Goal: Task Accomplishment & Management: Use online tool/utility

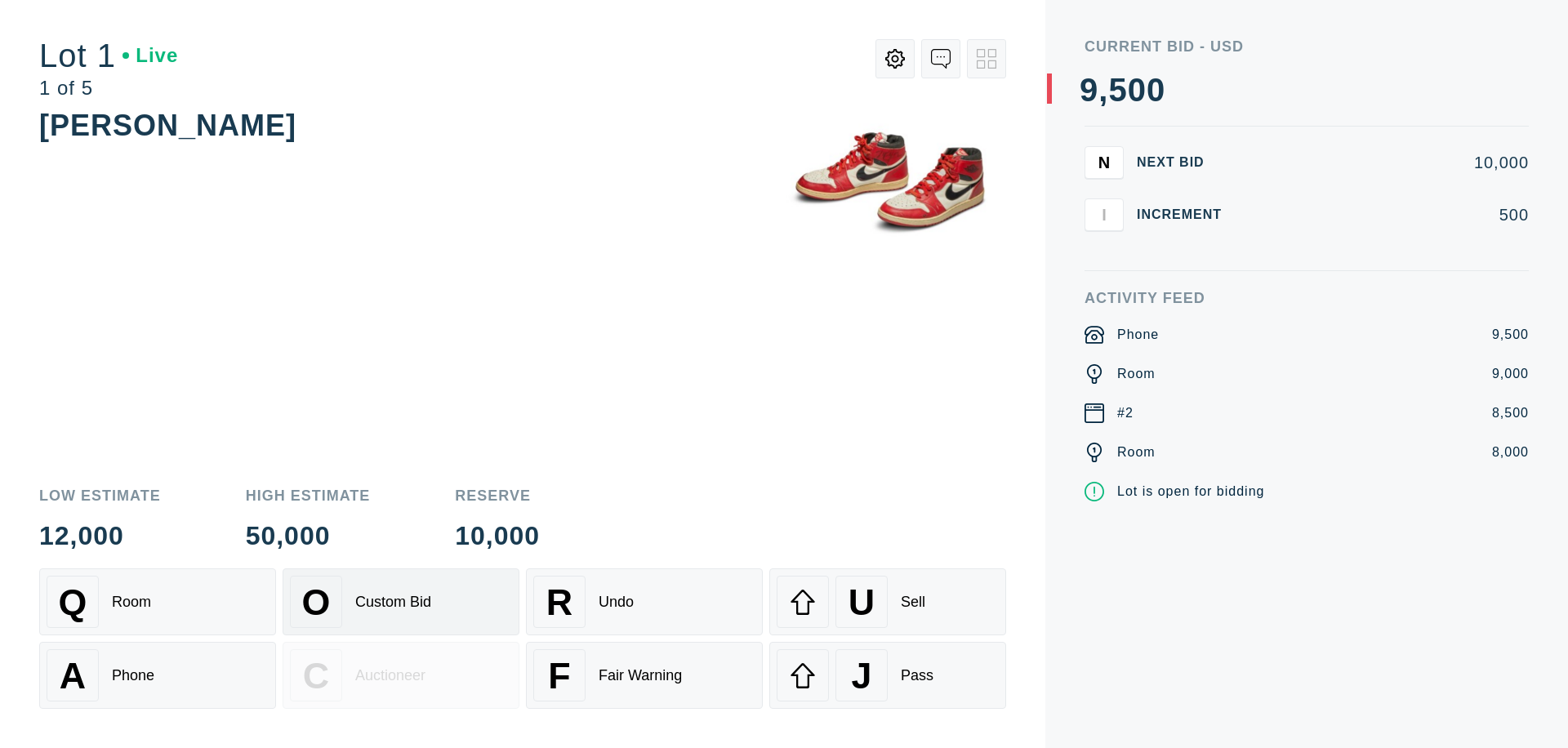
click at [401, 601] on div "Custom Bid" at bounding box center [392, 602] width 76 height 17
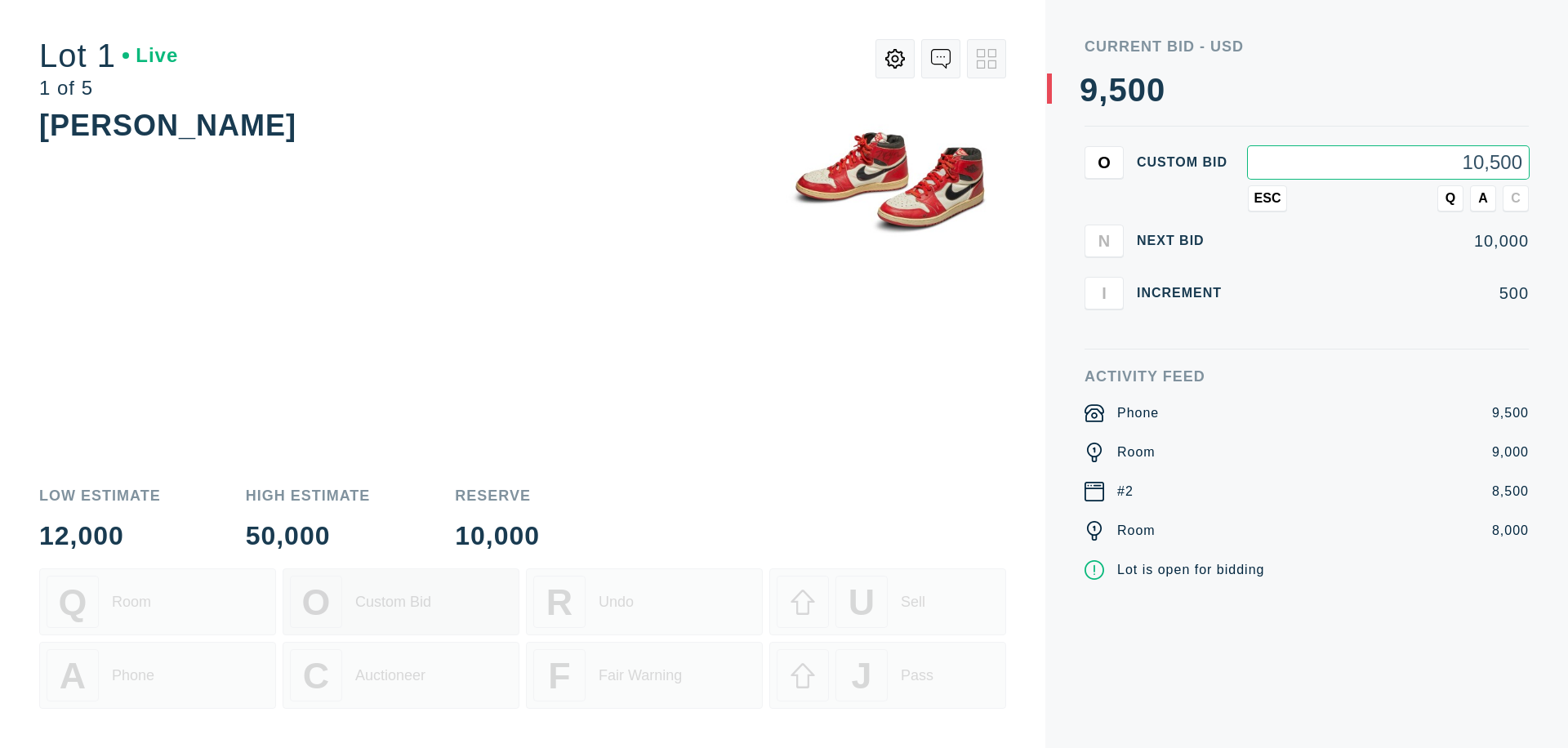
type input "10,500"
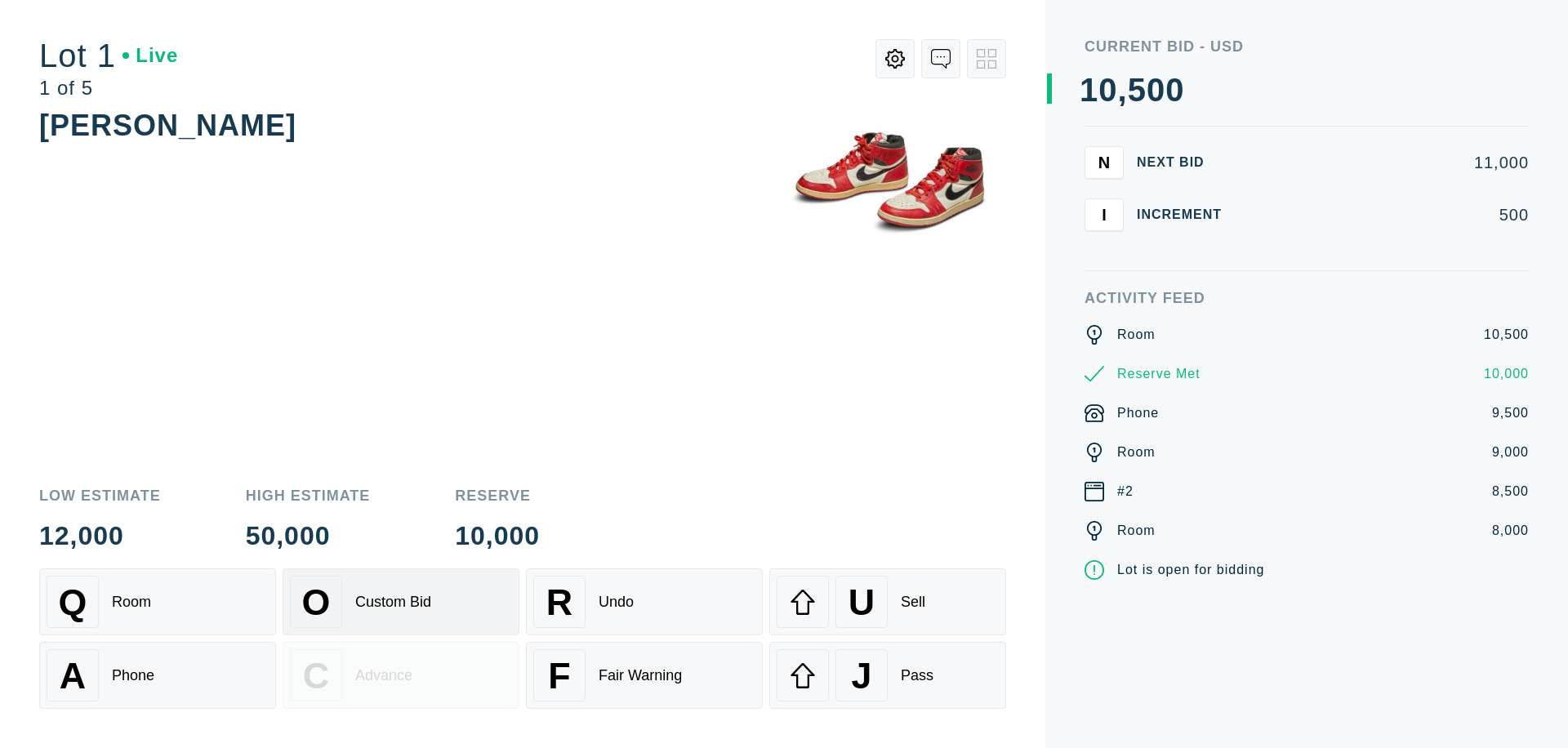
click at [401, 601] on div "Custom Bid" at bounding box center [392, 602] width 76 height 17
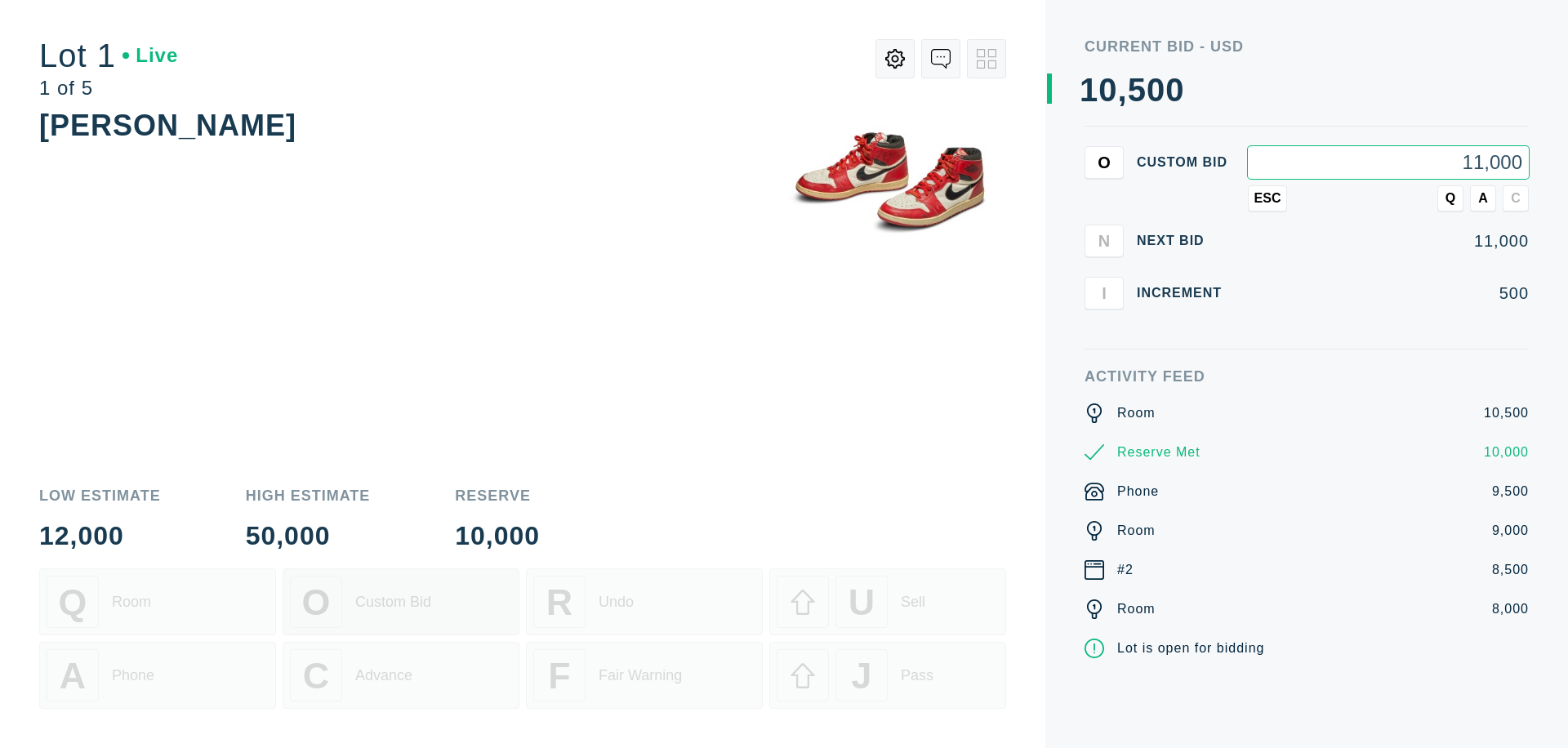
type input "11,000"
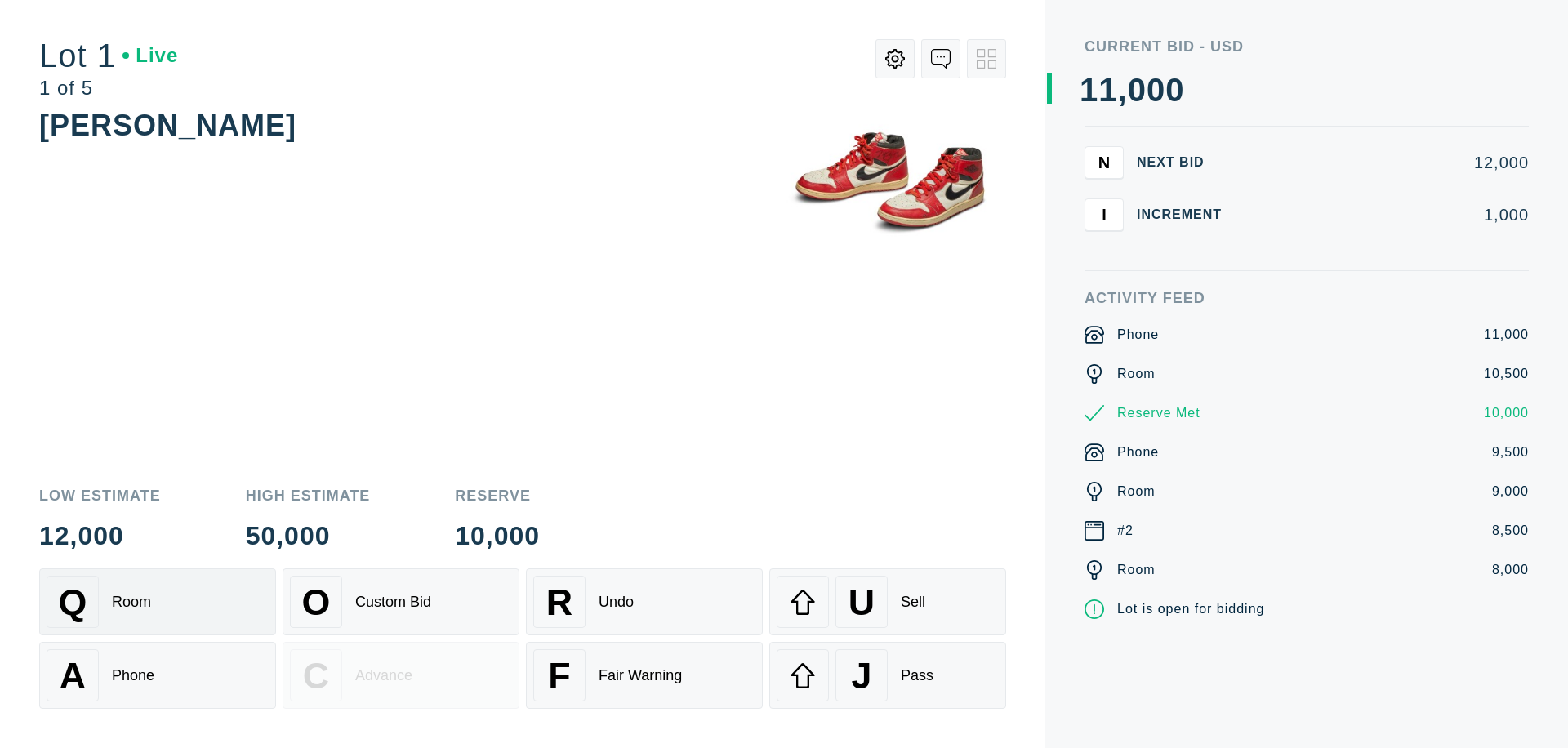
click at [157, 601] on div "Q Room" at bounding box center [157, 602] width 222 height 53
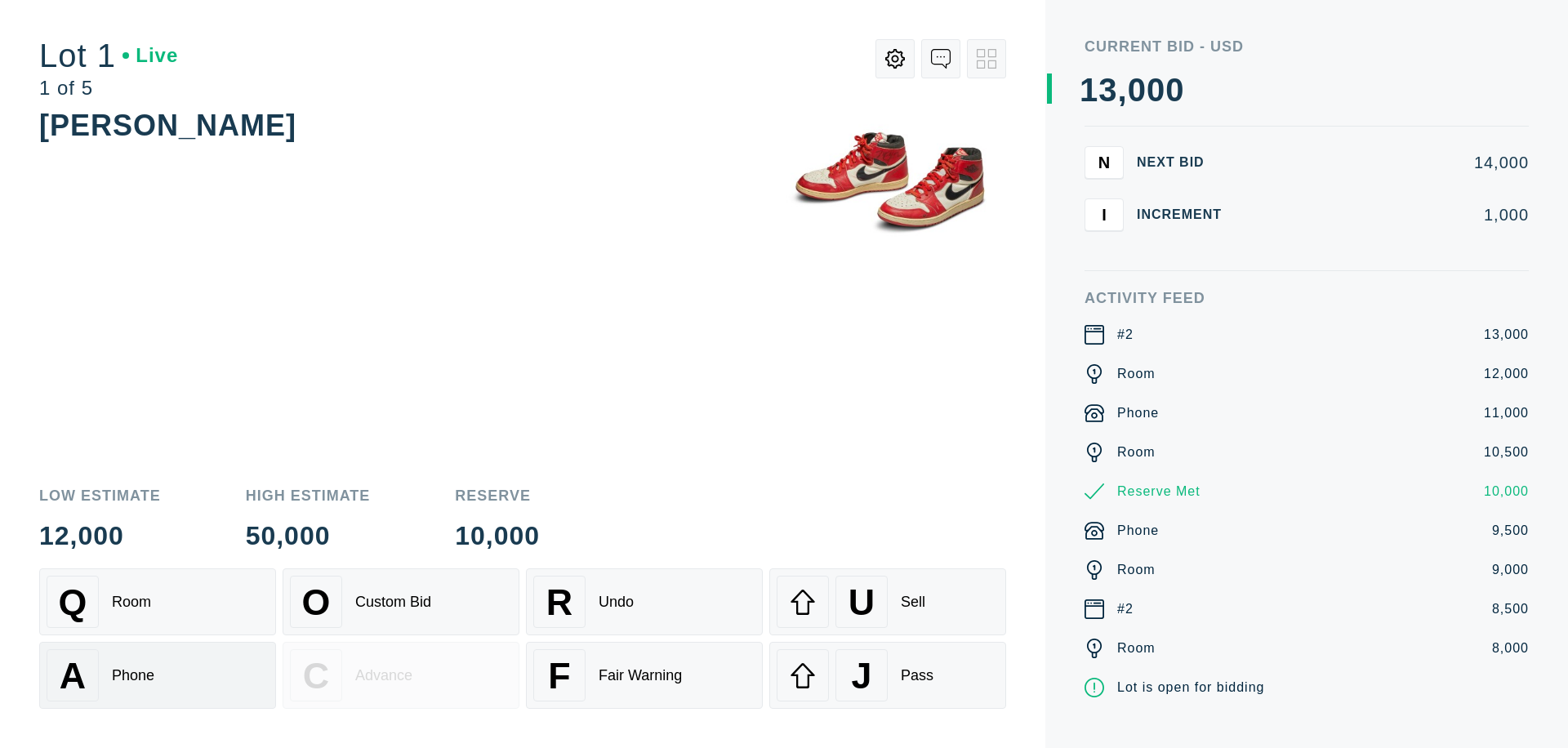
click at [157, 675] on div "A Phone" at bounding box center [157, 676] width 222 height 53
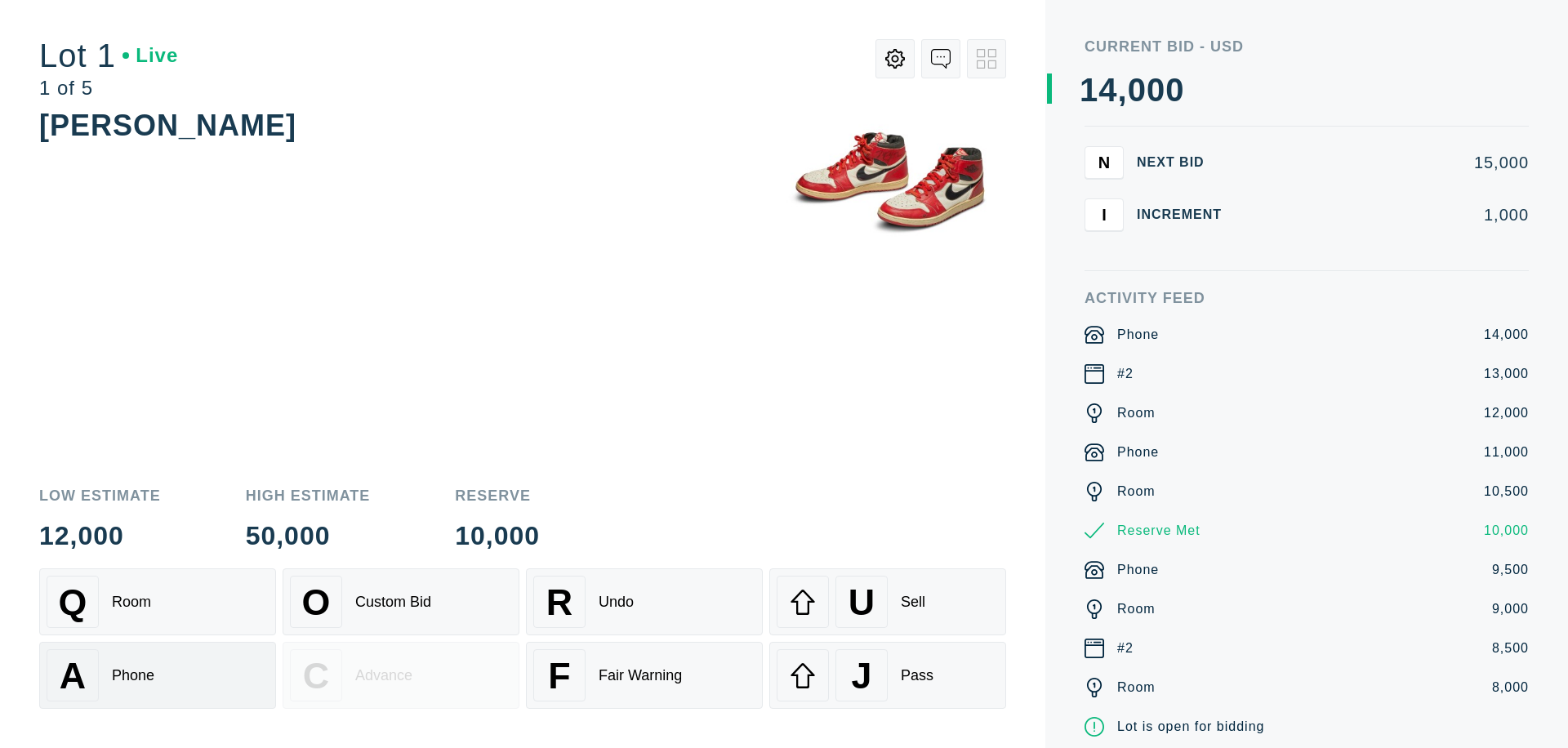
click at [157, 601] on div "Q Room" at bounding box center [157, 602] width 222 height 53
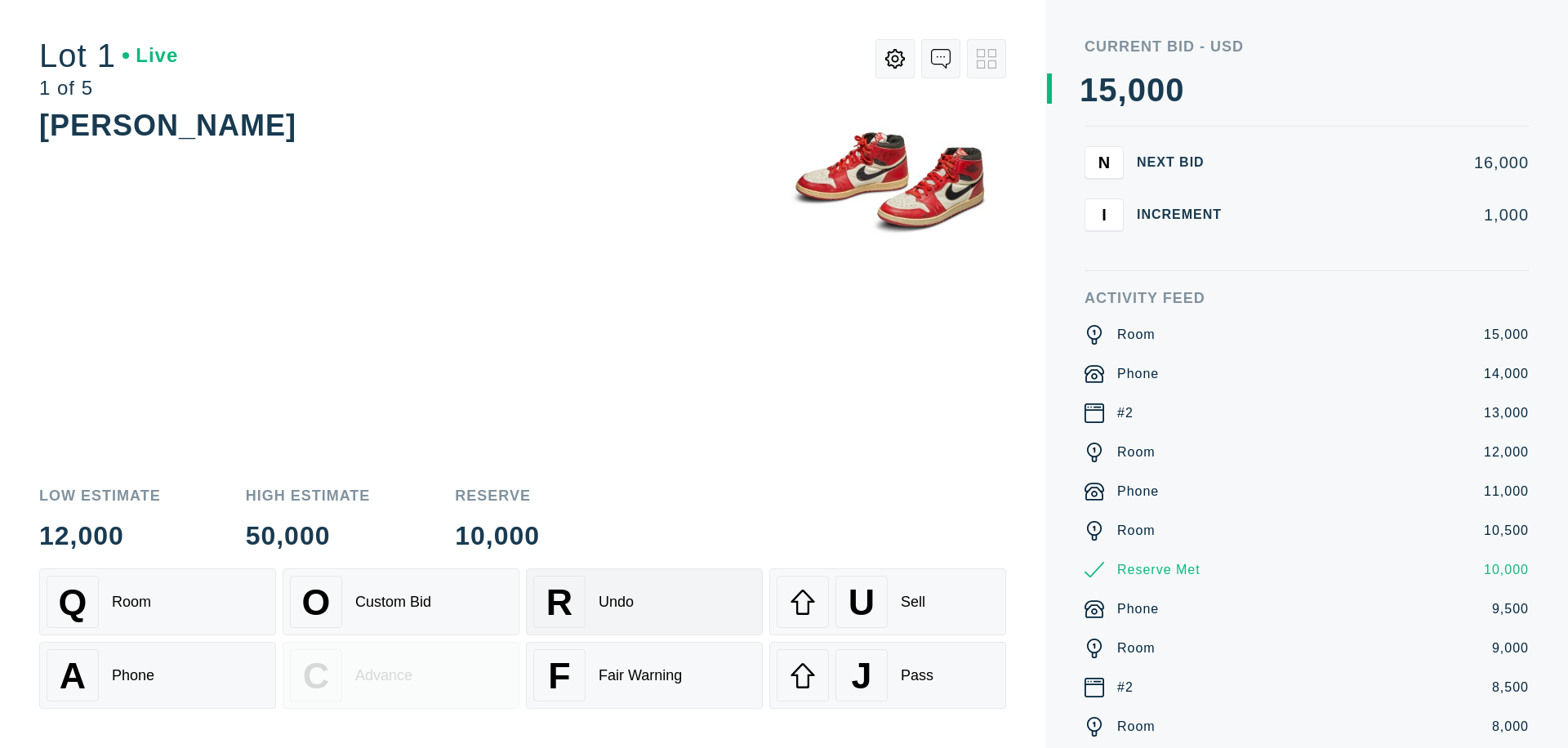
click at [645, 601] on div "R Undo" at bounding box center [645, 602] width 222 height 53
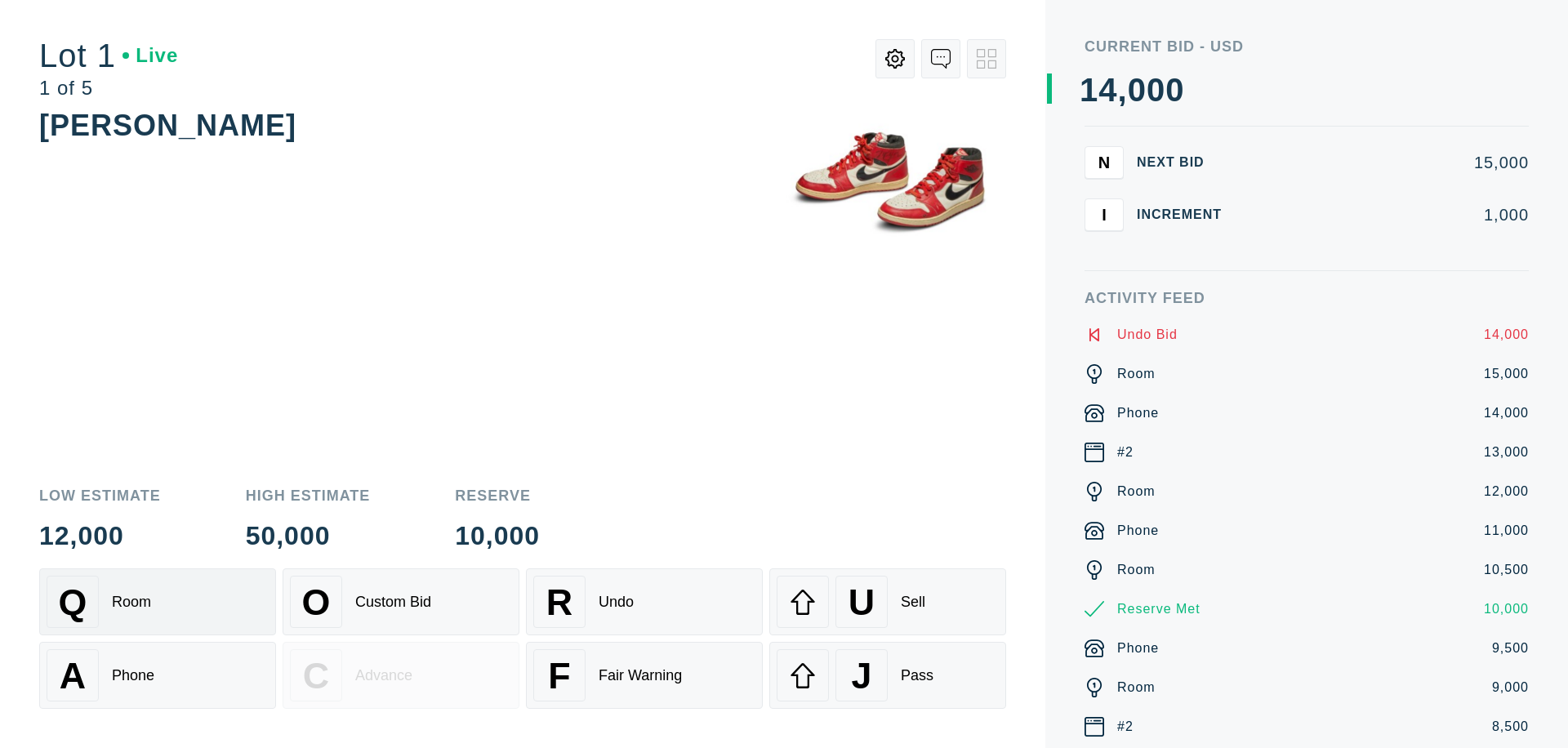
click at [157, 601] on div "Q Room" at bounding box center [157, 602] width 222 height 53
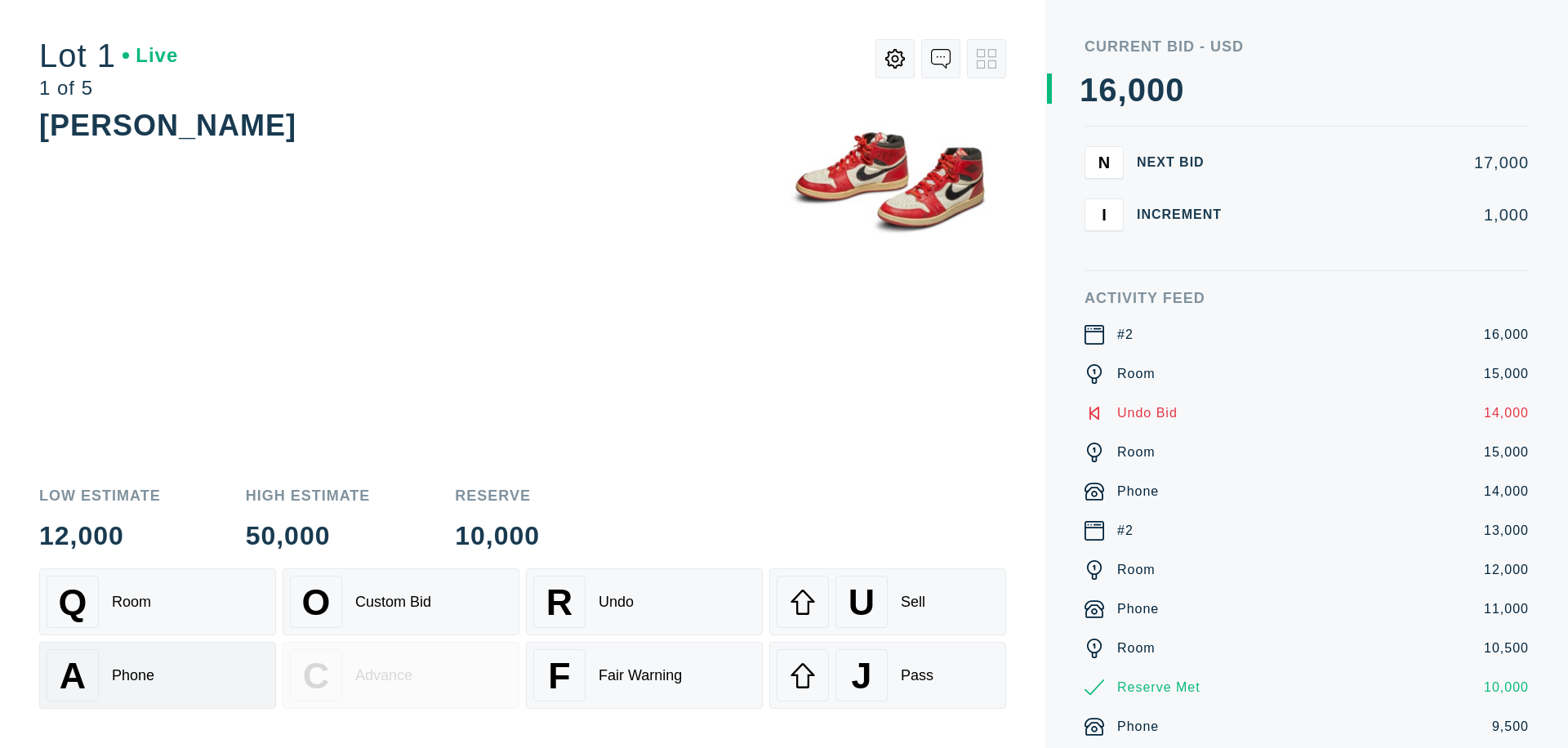
click at [157, 675] on div "A Phone" at bounding box center [157, 676] width 222 height 53
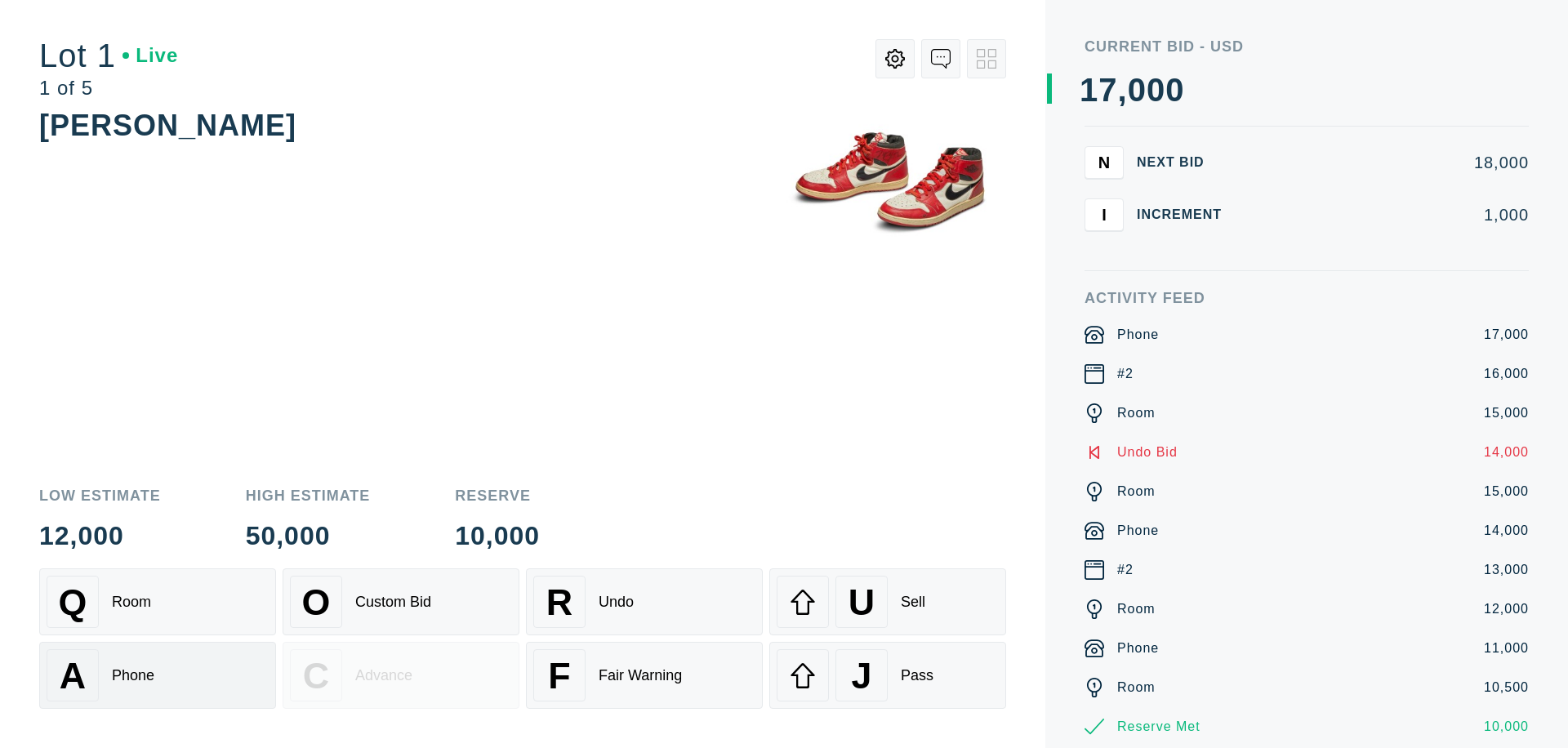
click at [157, 601] on div "Q Room" at bounding box center [157, 602] width 222 height 53
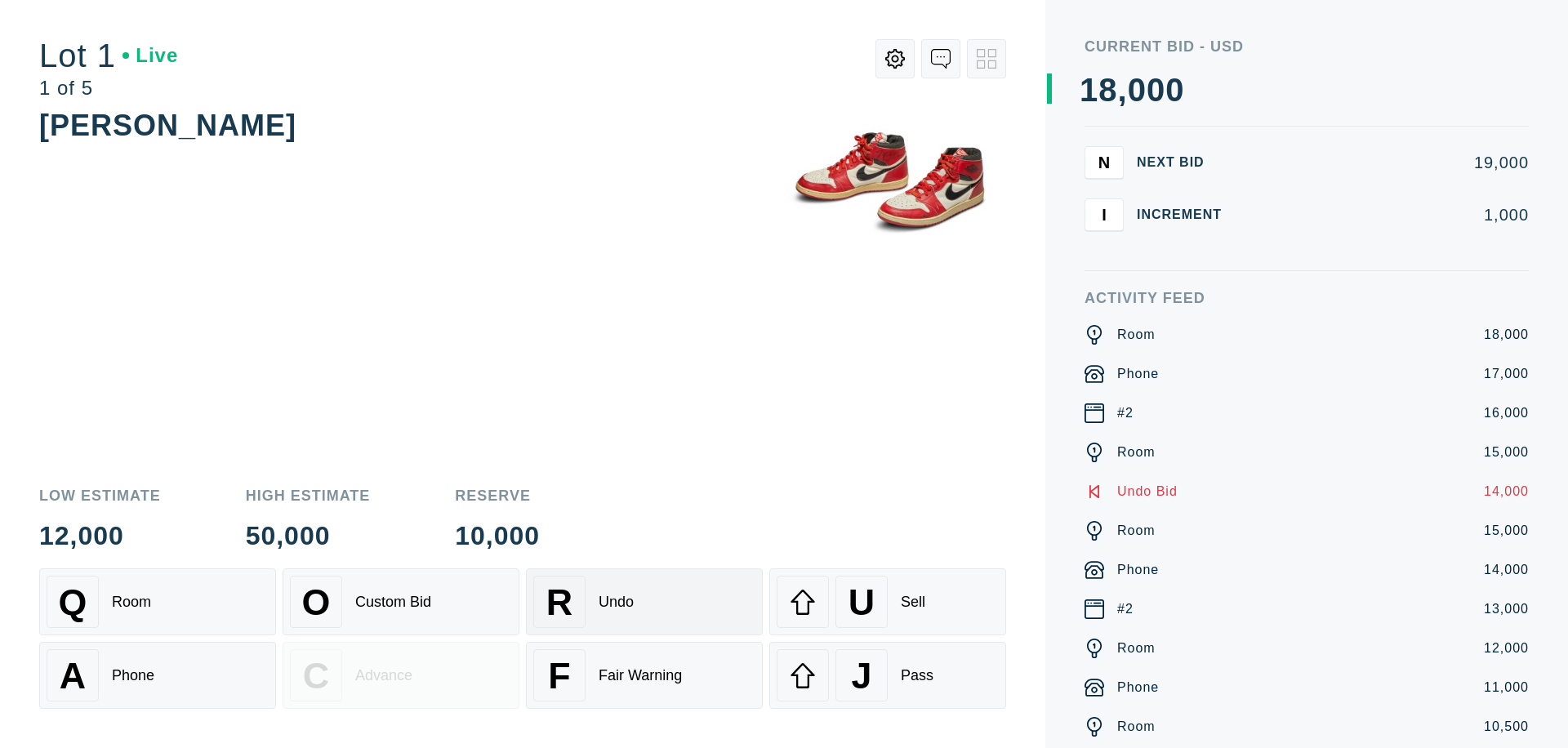
click at [645, 601] on div "R Undo" at bounding box center [645, 602] width 222 height 53
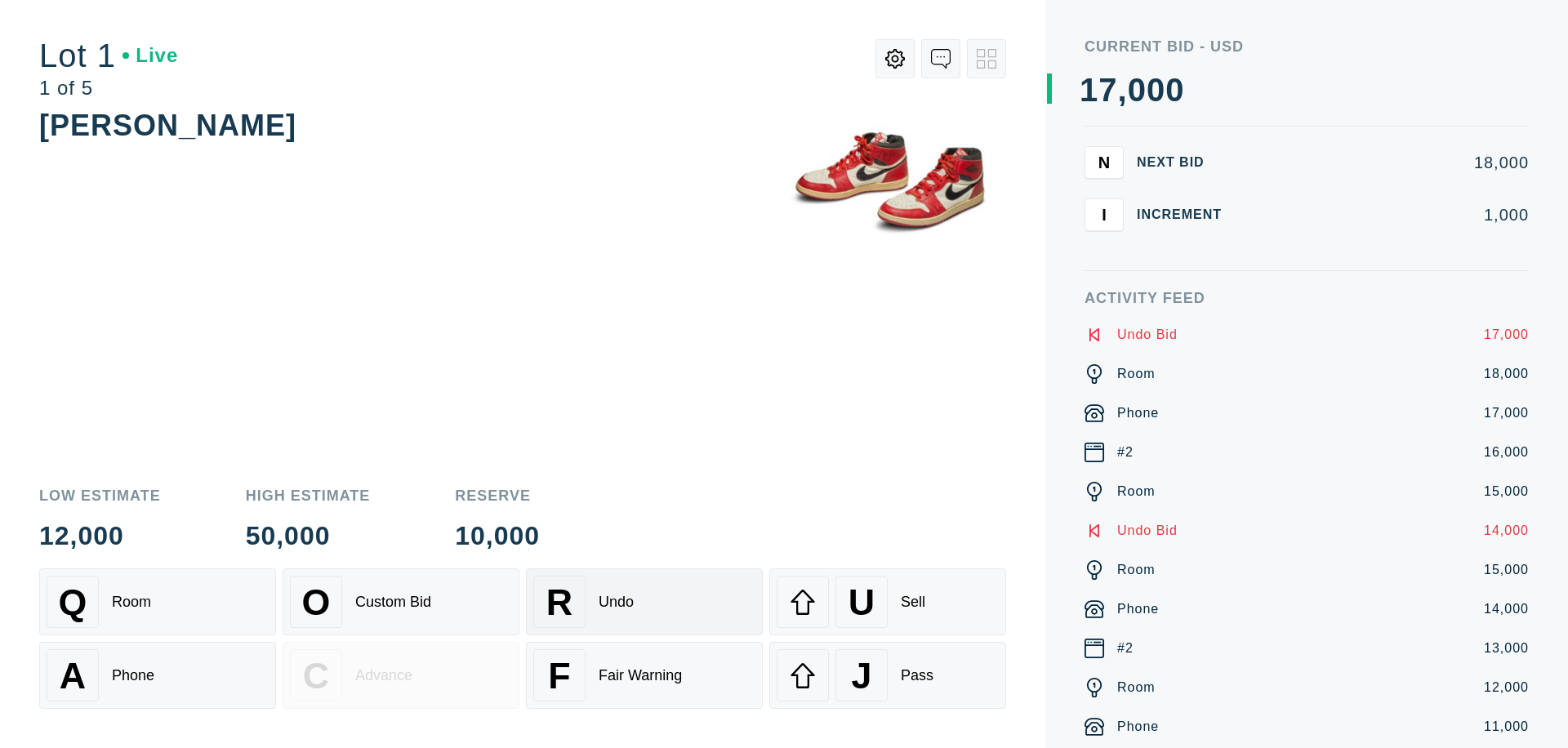
click at [888, 601] on div "U Sell" at bounding box center [888, 602] width 222 height 53
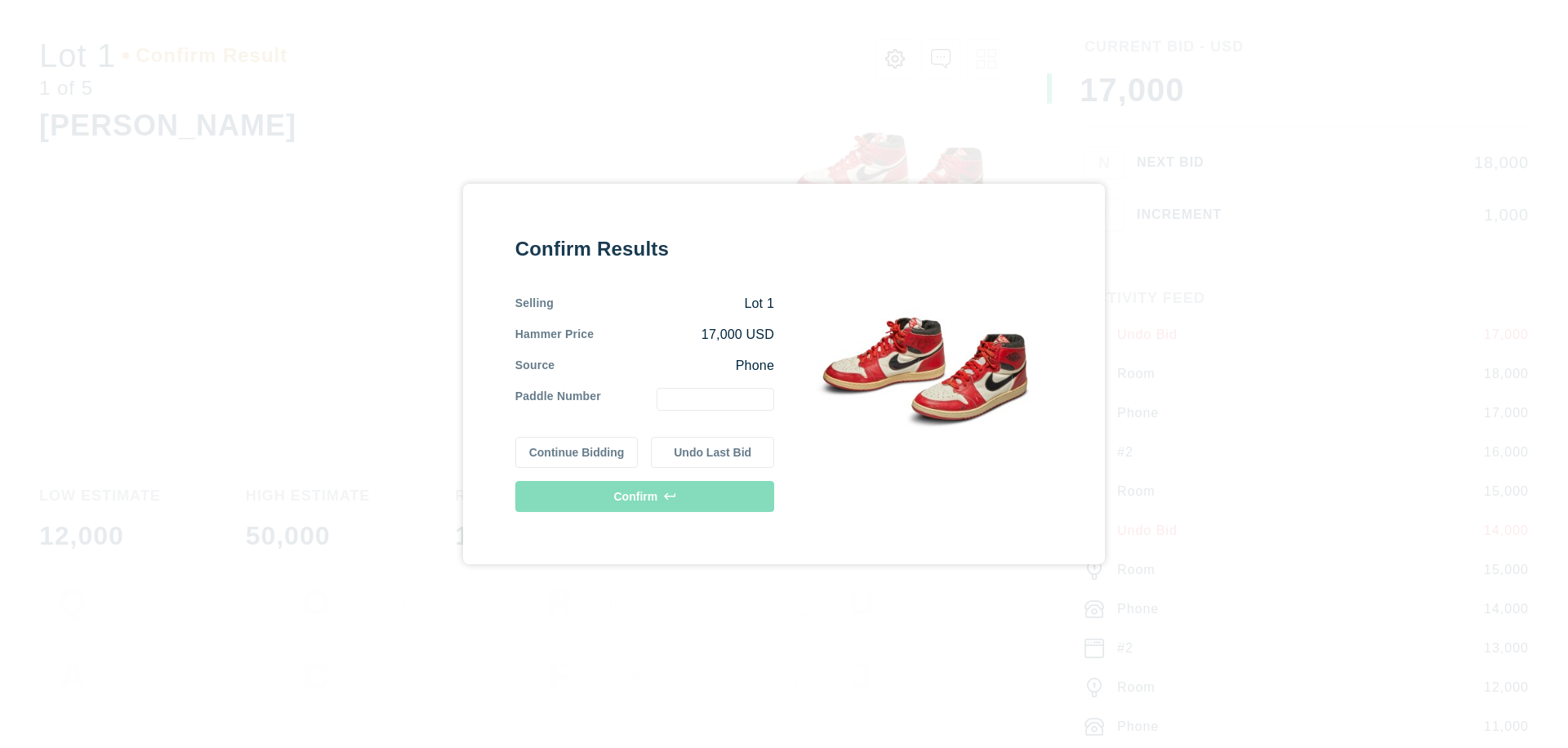
click at [577, 453] on button "Continue Bidding" at bounding box center [576, 452] width 123 height 31
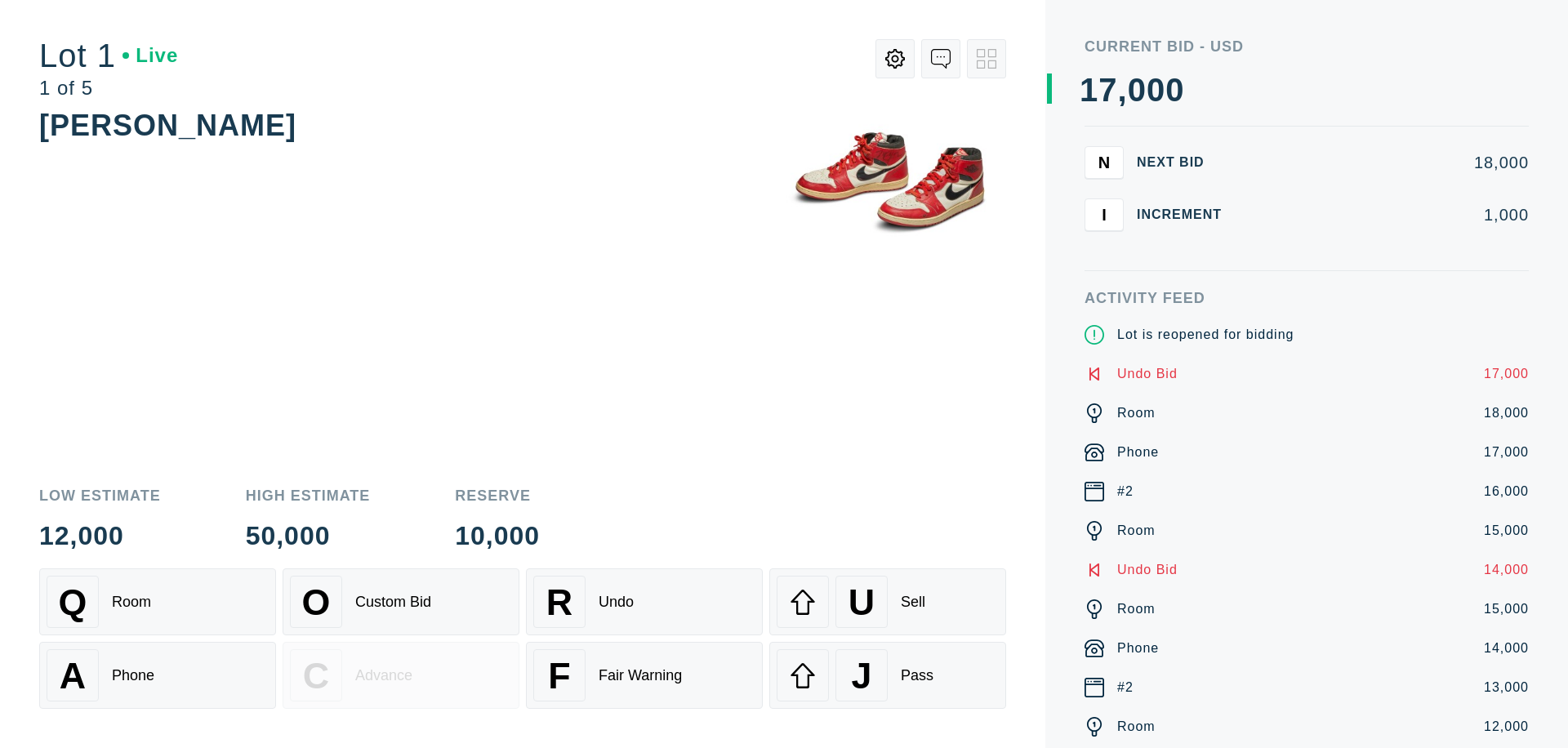
click at [888, 601] on div "U Sell" at bounding box center [888, 602] width 222 height 53
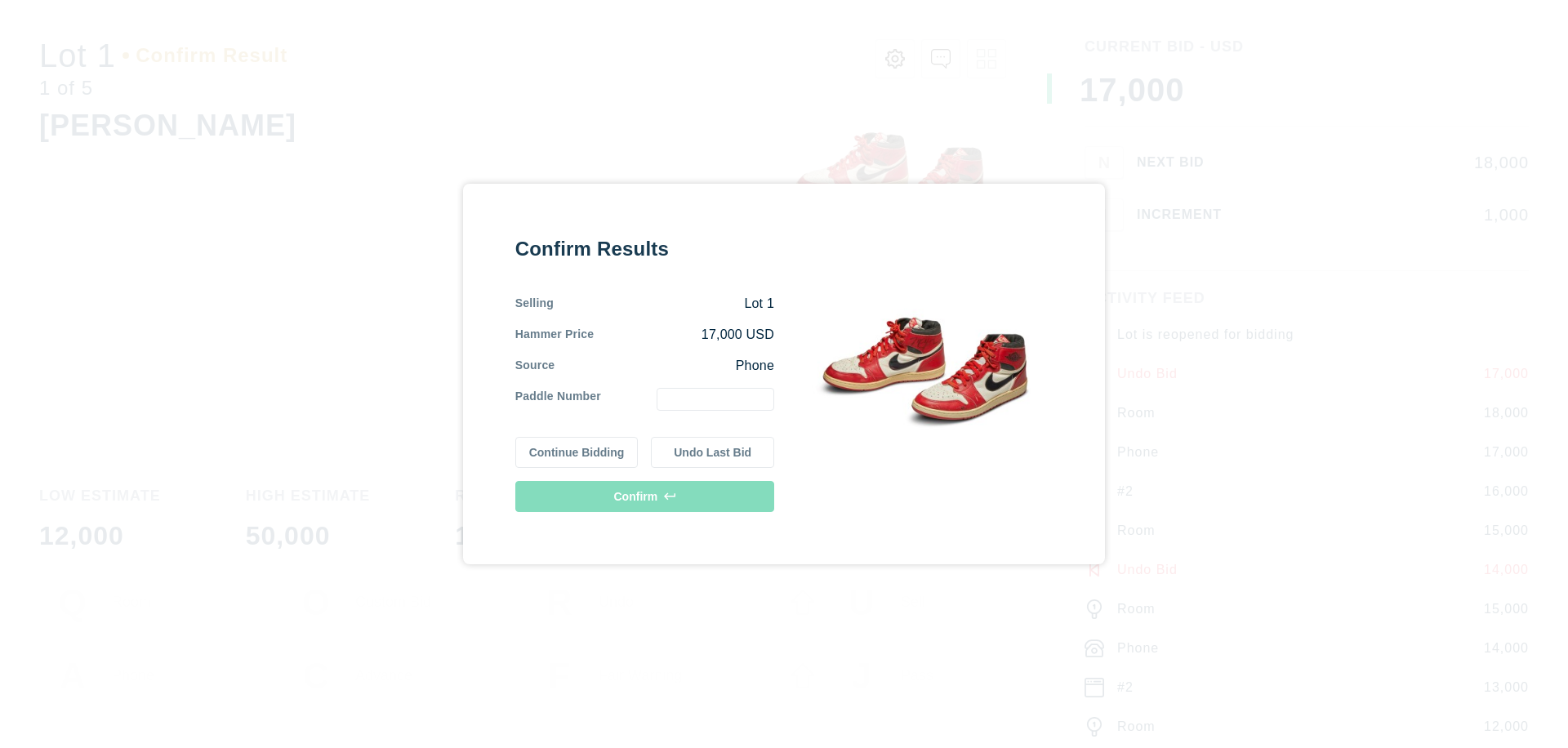
click at [712, 453] on button "Undo Last Bid" at bounding box center [712, 452] width 123 height 31
click at [577, 450] on button "Continue Bidding" at bounding box center [576, 450] width 123 height 31
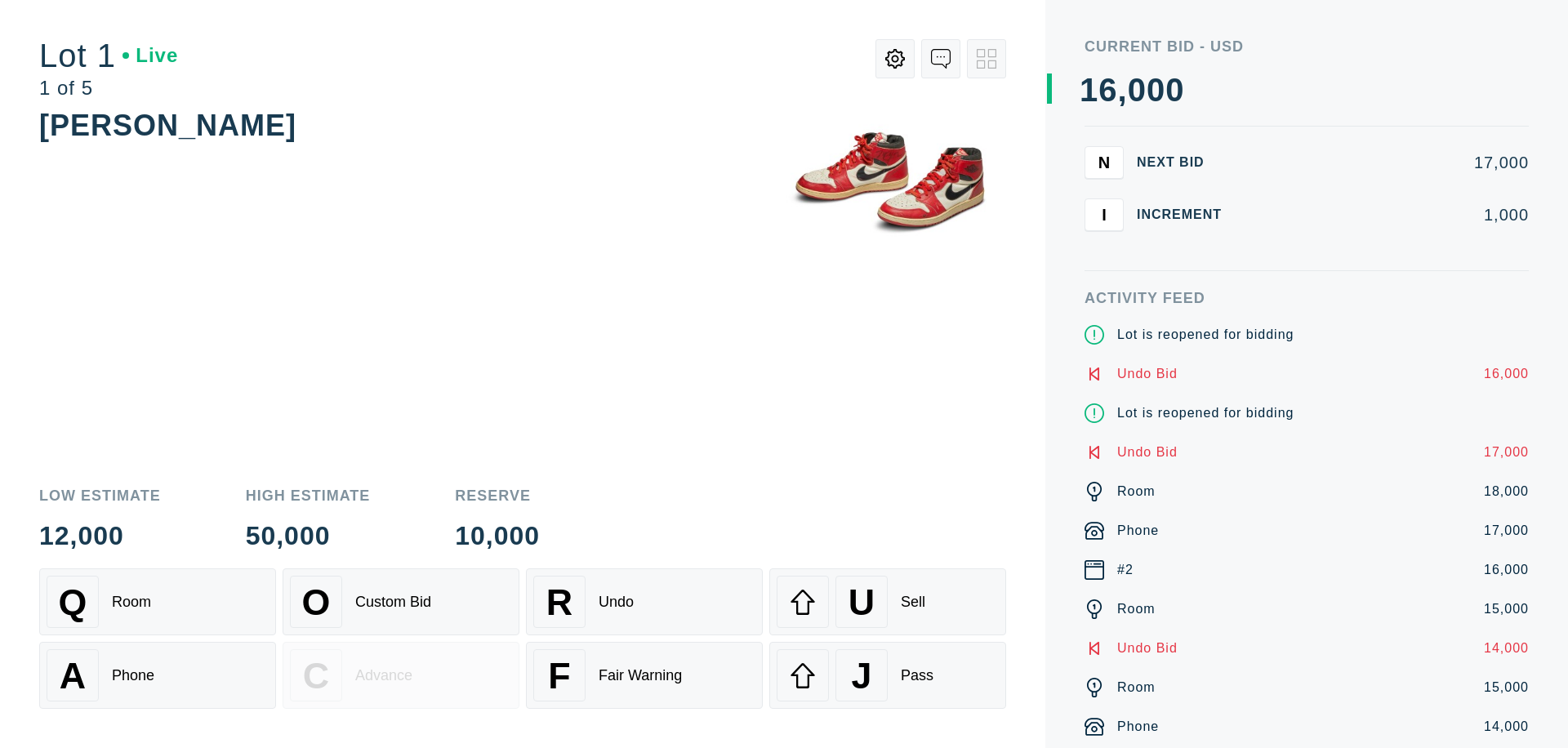
click at [888, 675] on div "J Pass" at bounding box center [888, 676] width 222 height 53
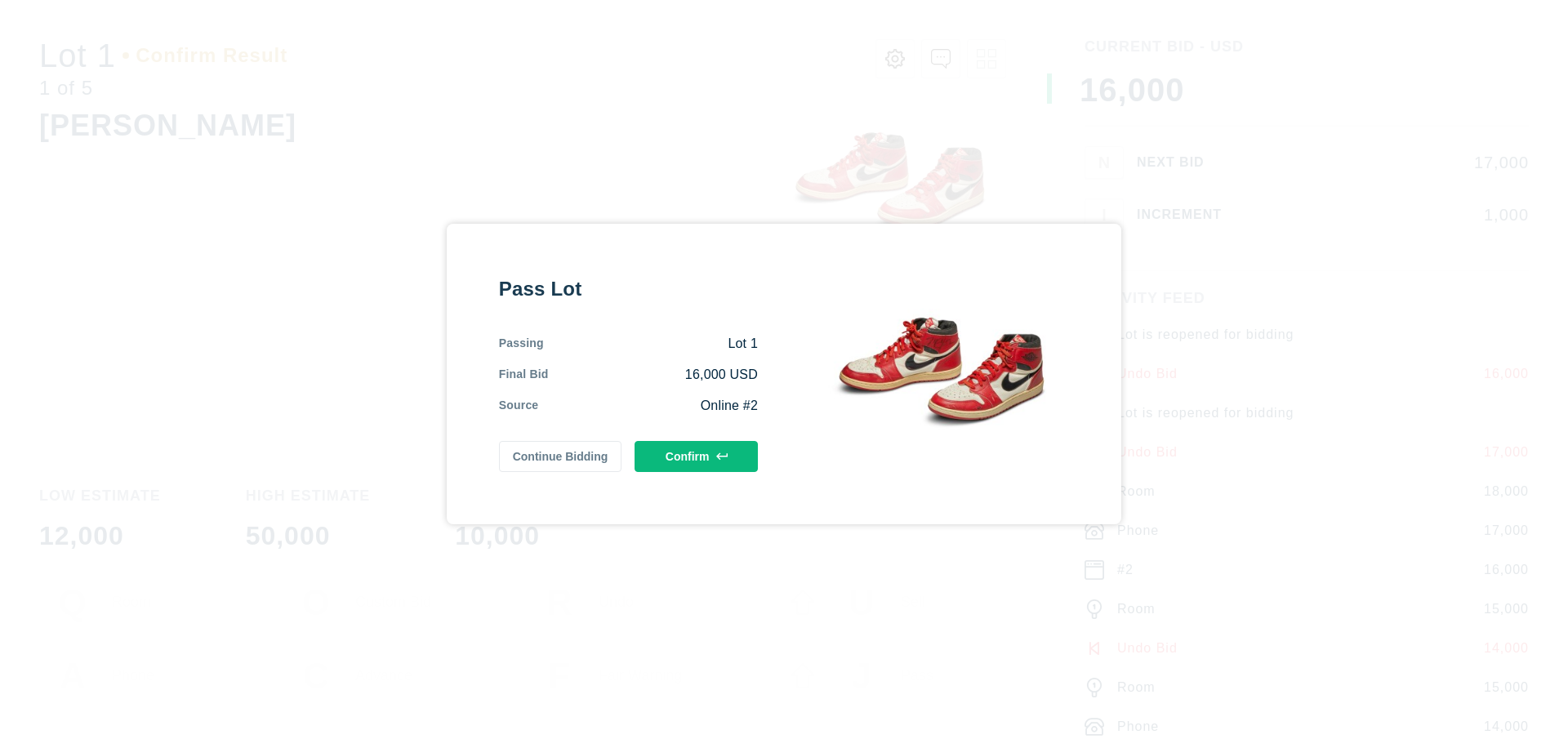
click at [696, 456] on button "Confirm" at bounding box center [696, 455] width 123 height 31
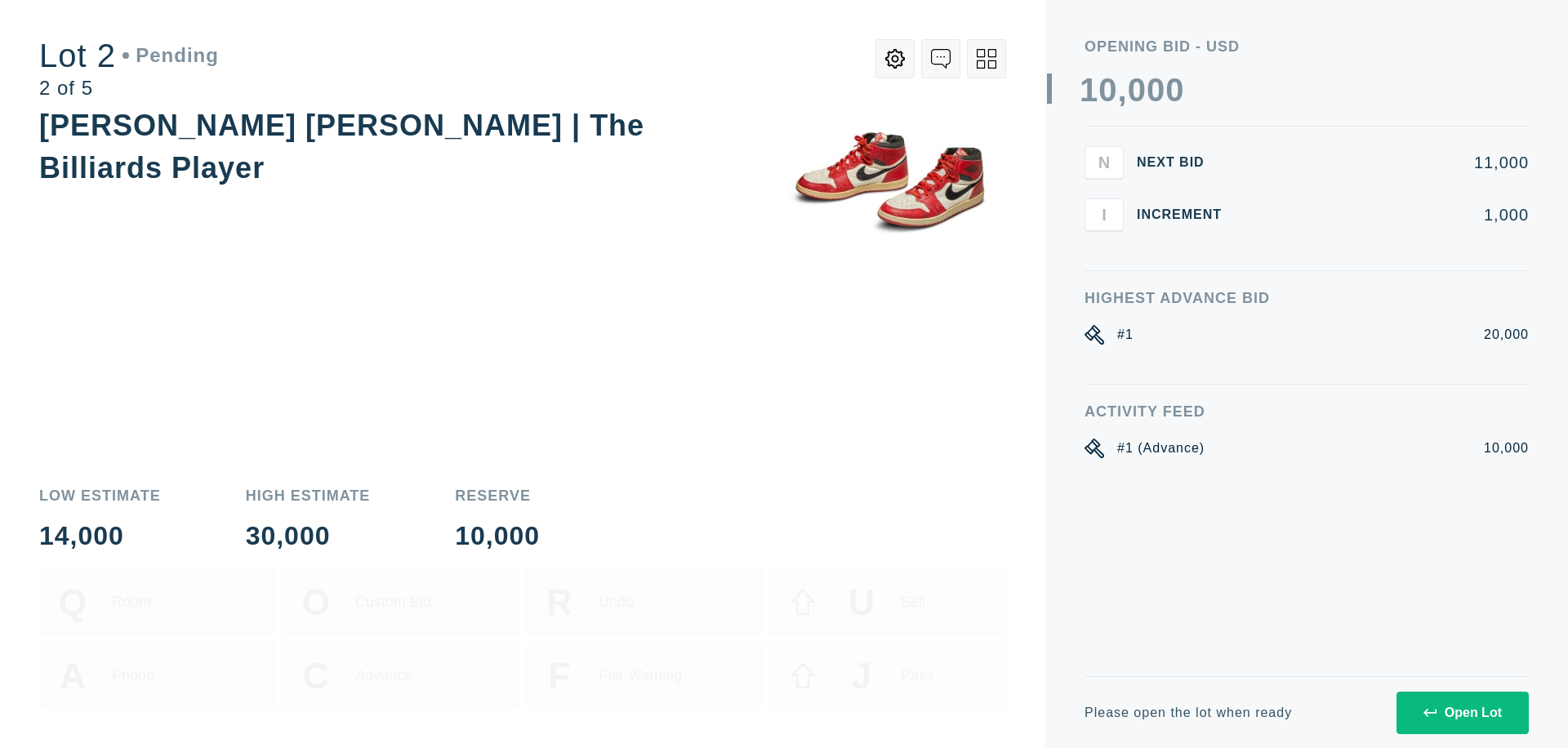
click at [1462, 712] on div "Open Lot" at bounding box center [1462, 713] width 78 height 15
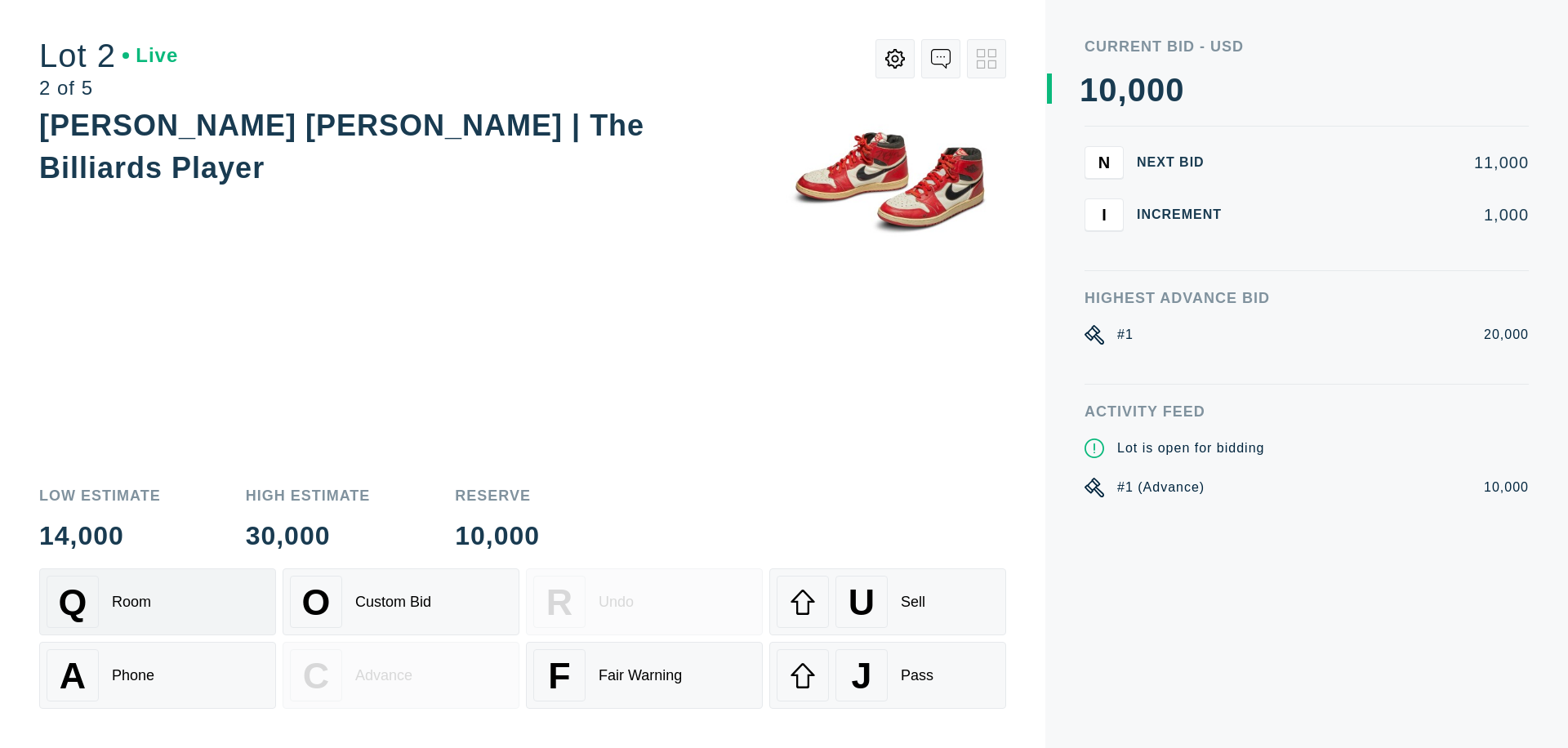
click at [157, 601] on div "Q Room" at bounding box center [157, 602] width 222 height 53
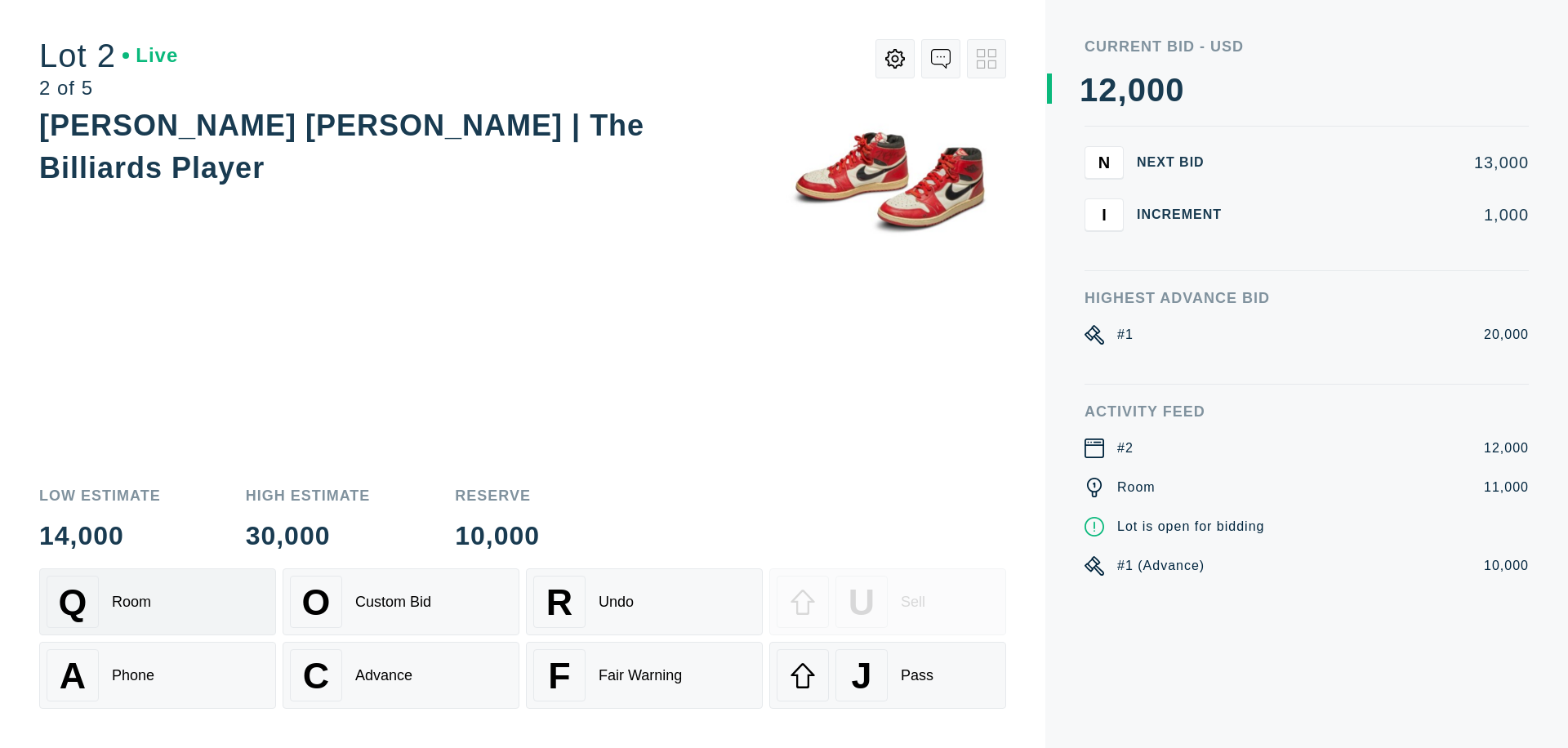
click at [401, 675] on div "Advance" at bounding box center [383, 676] width 57 height 17
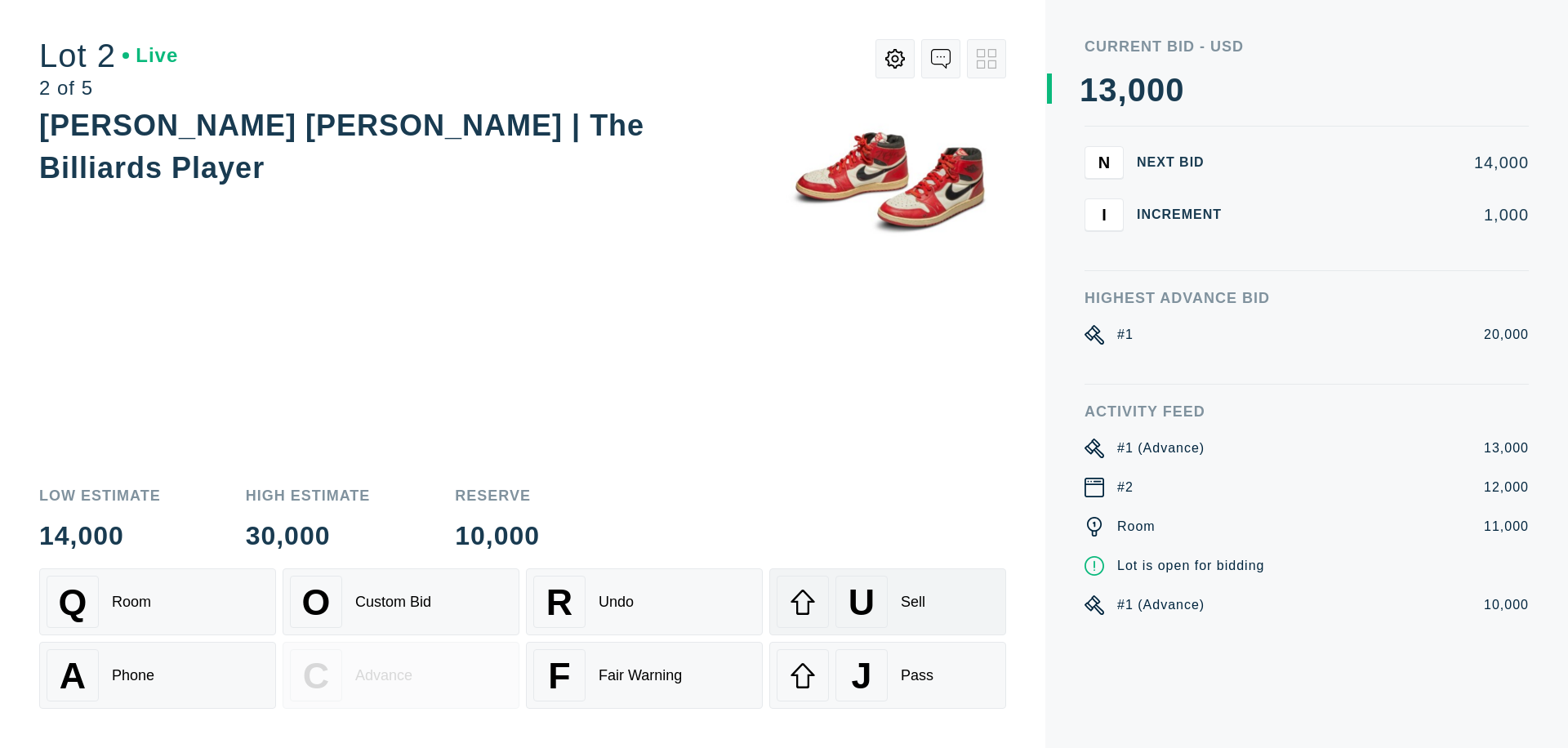
click at [888, 601] on div "U Sell" at bounding box center [888, 602] width 222 height 53
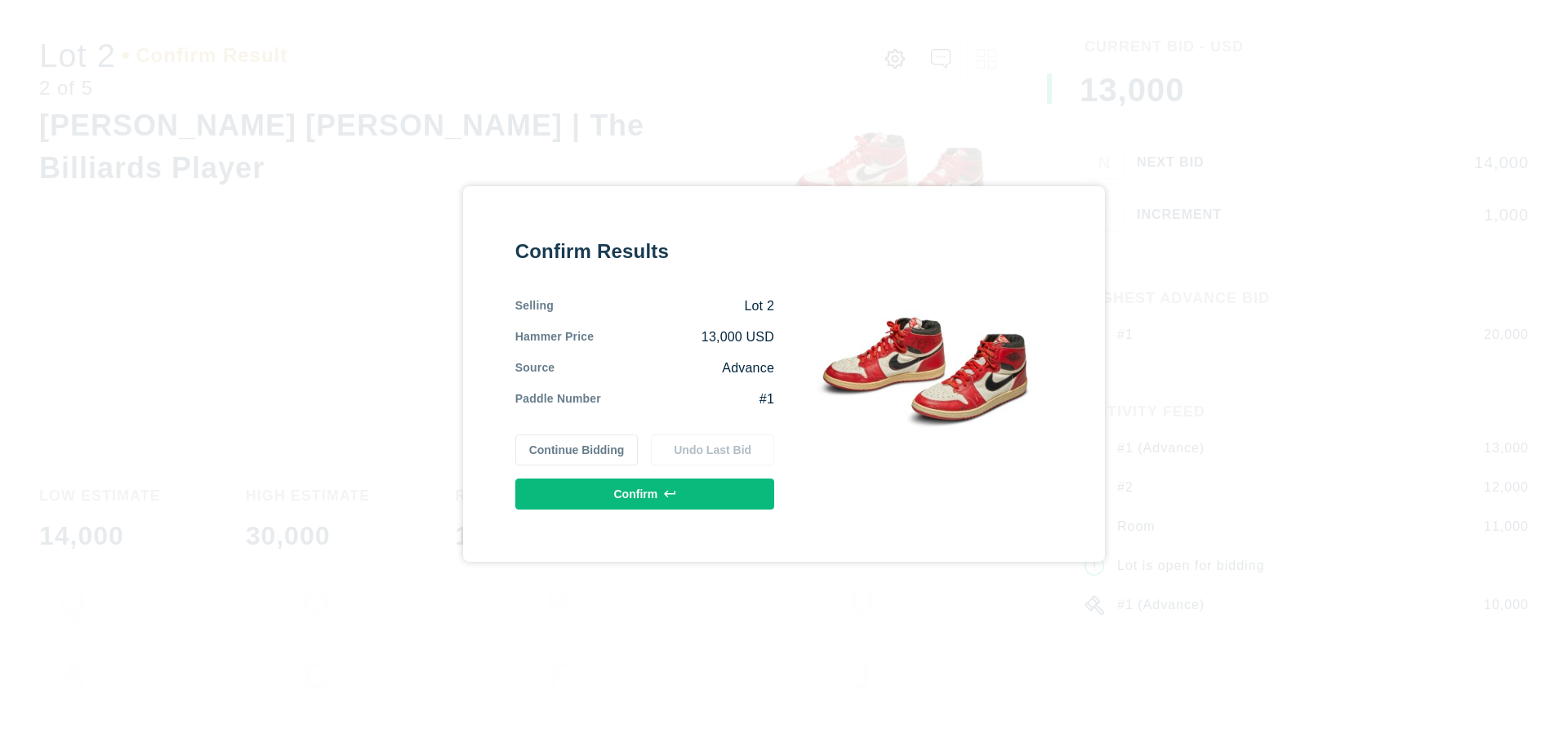
click at [645, 494] on button "Confirm" at bounding box center [644, 493] width 259 height 31
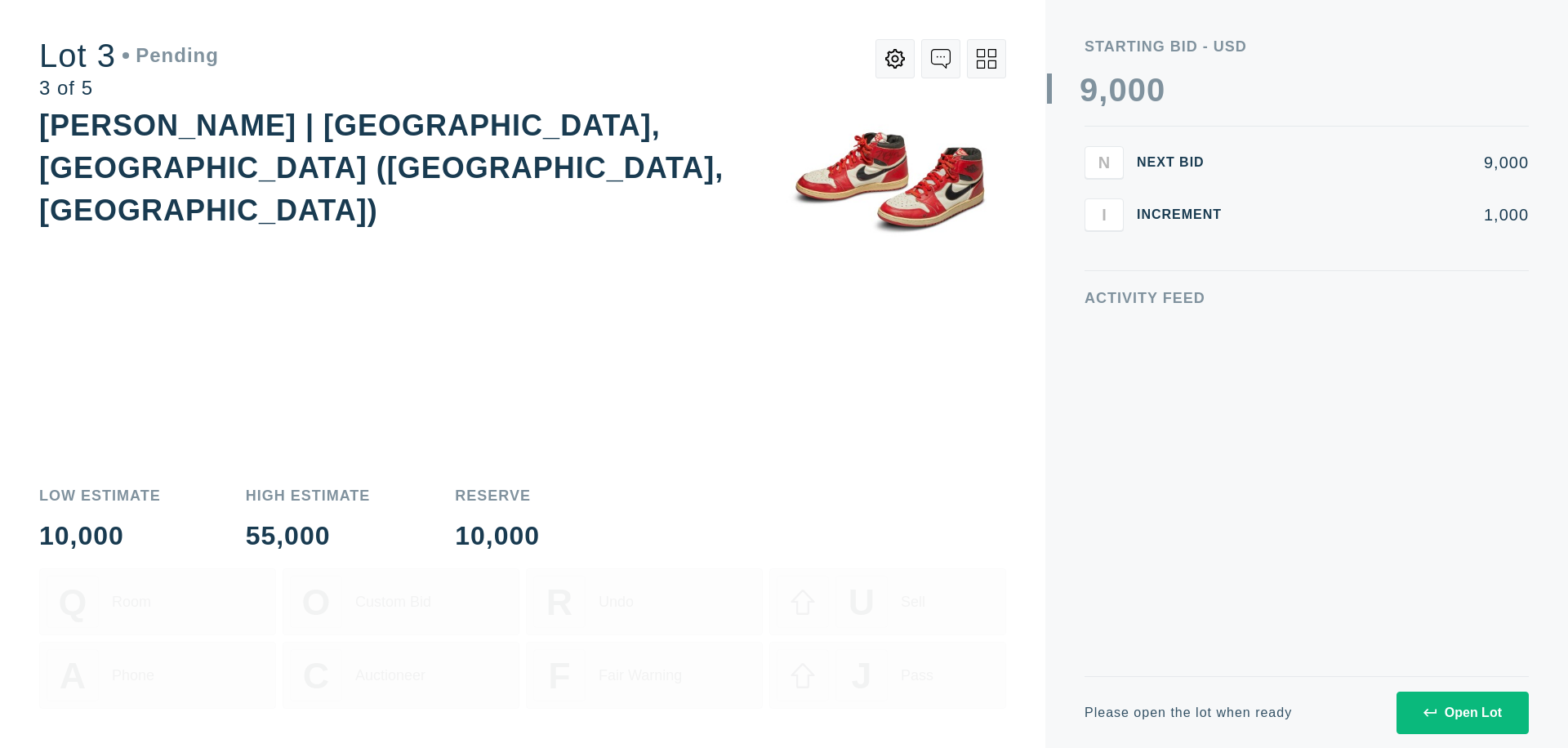
click at [1462, 712] on div "Open Lot" at bounding box center [1462, 713] width 78 height 15
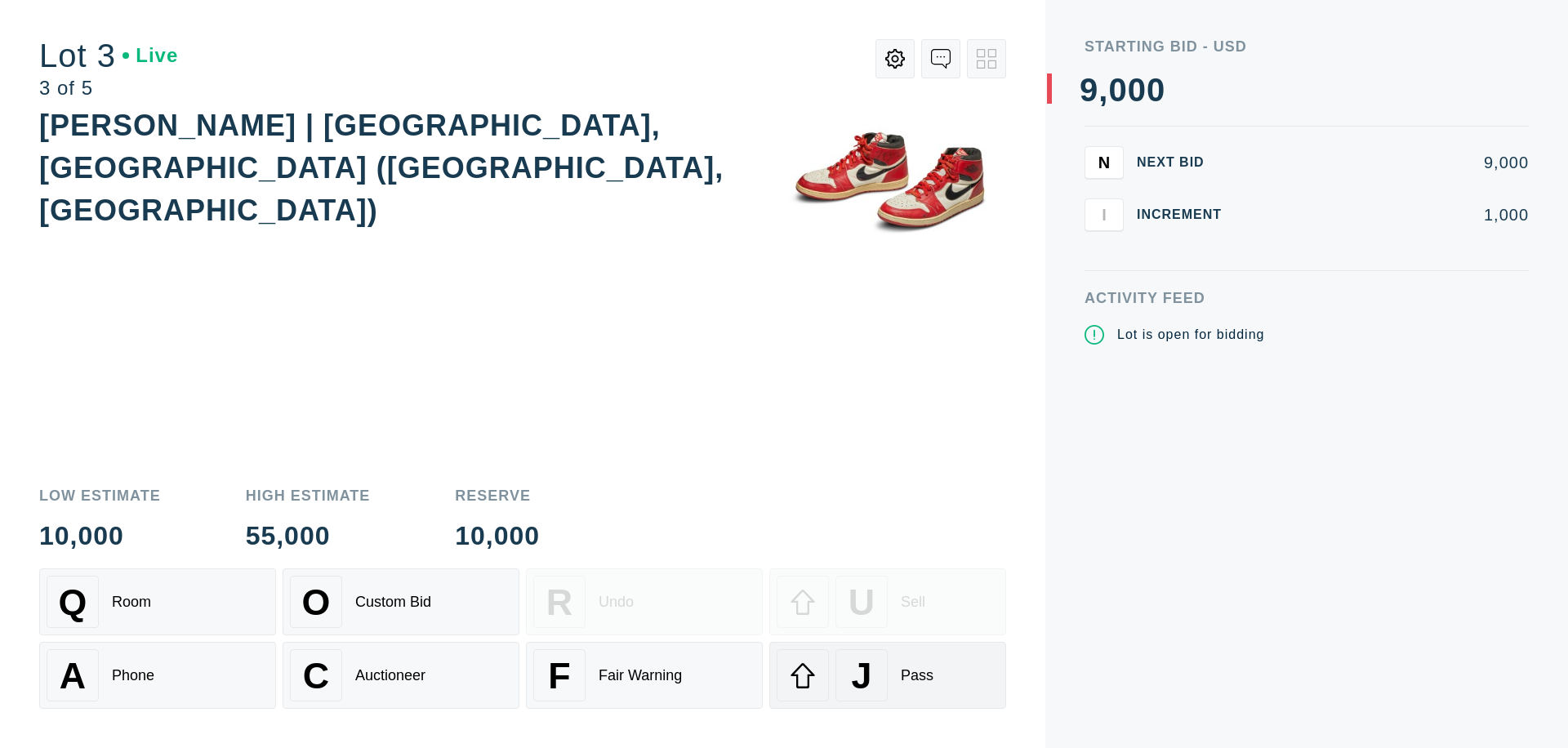
click at [888, 675] on div "J Pass" at bounding box center [888, 676] width 222 height 53
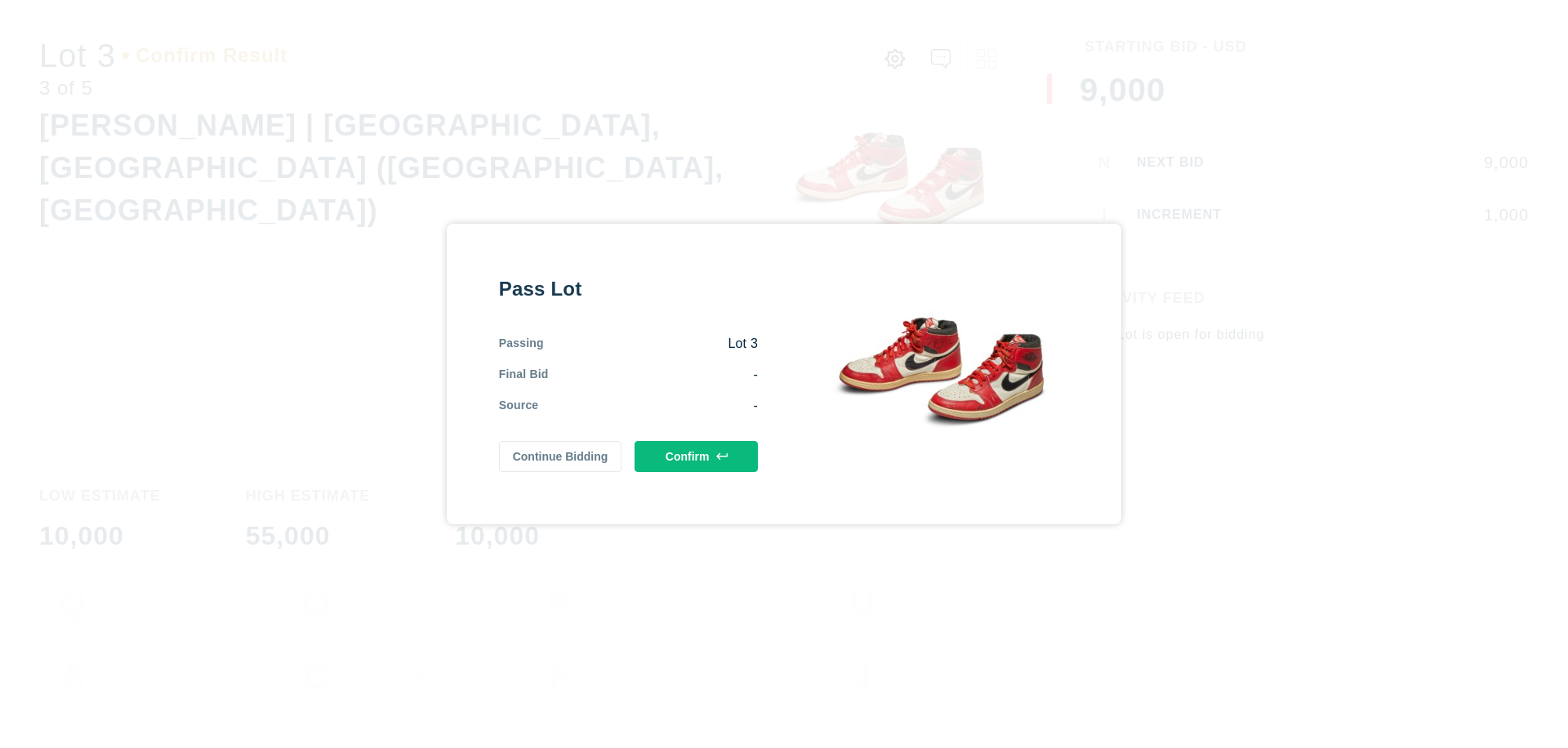
click at [696, 456] on button "Confirm" at bounding box center [696, 455] width 123 height 31
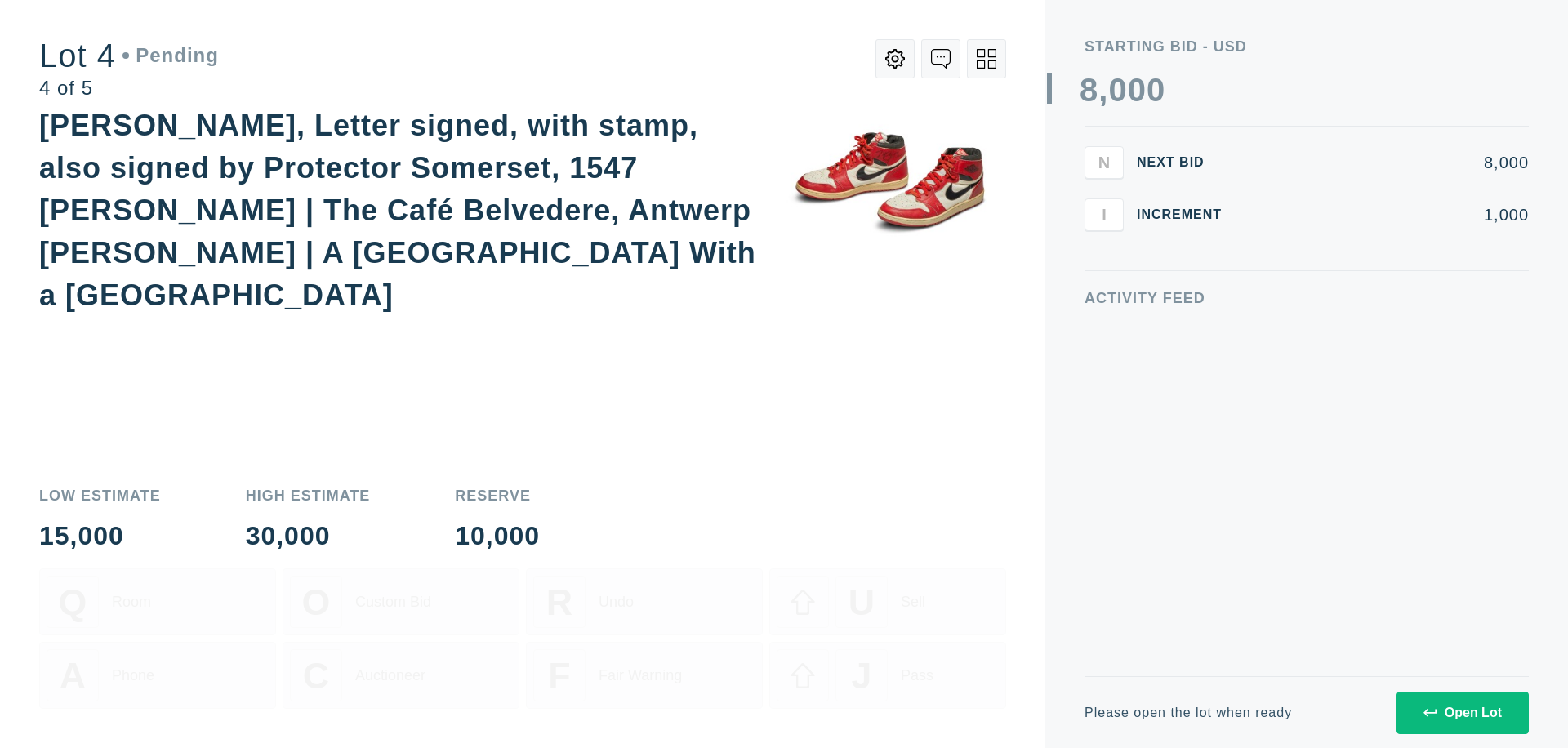
click at [1462, 712] on div "Open Lot" at bounding box center [1462, 713] width 78 height 15
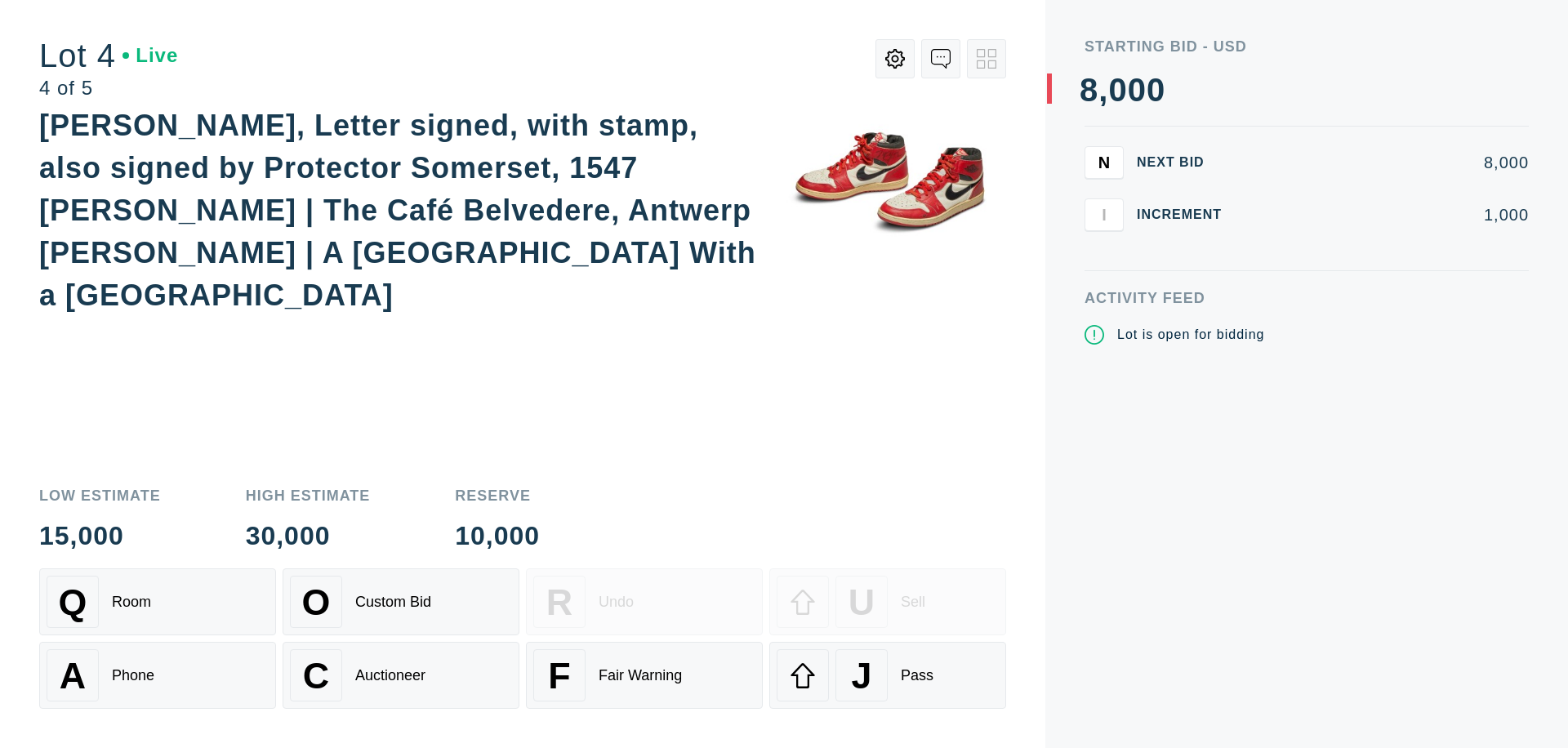
click at [157, 601] on div "Q Room" at bounding box center [157, 602] width 222 height 53
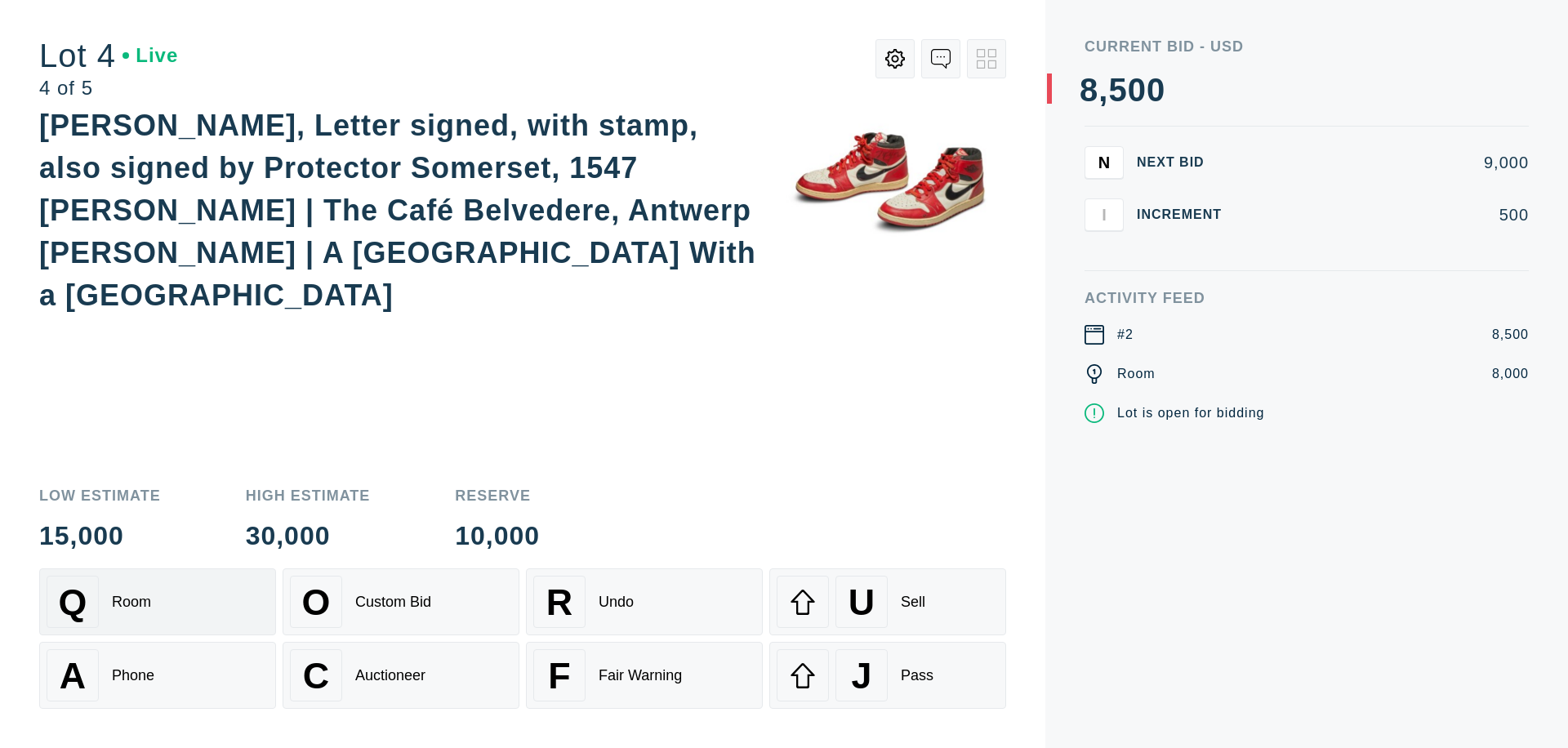
click at [401, 675] on div "Auctioneer" at bounding box center [390, 676] width 71 height 17
click at [888, 675] on div "J Pass" at bounding box center [888, 676] width 222 height 53
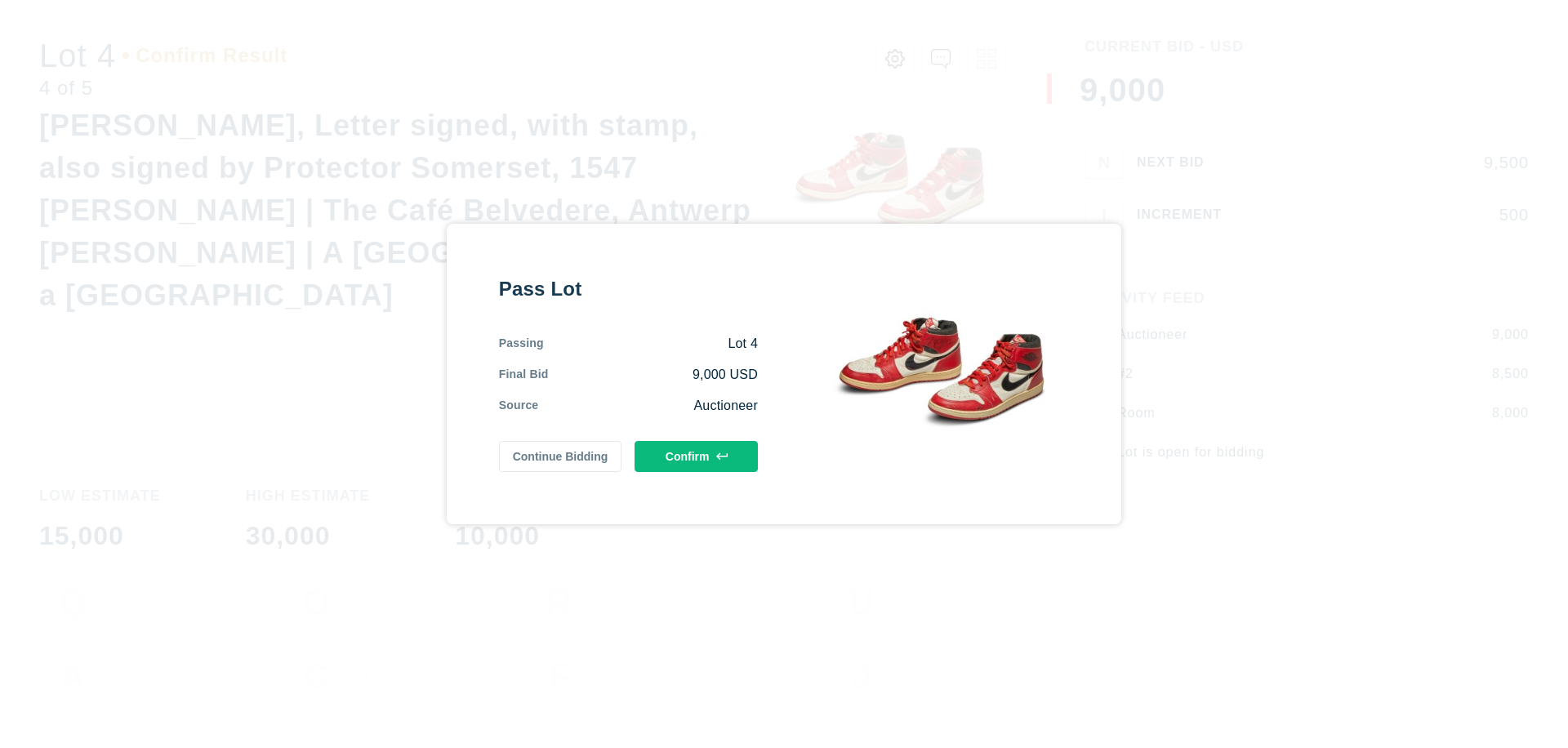
click at [696, 456] on button "Confirm" at bounding box center [696, 455] width 123 height 31
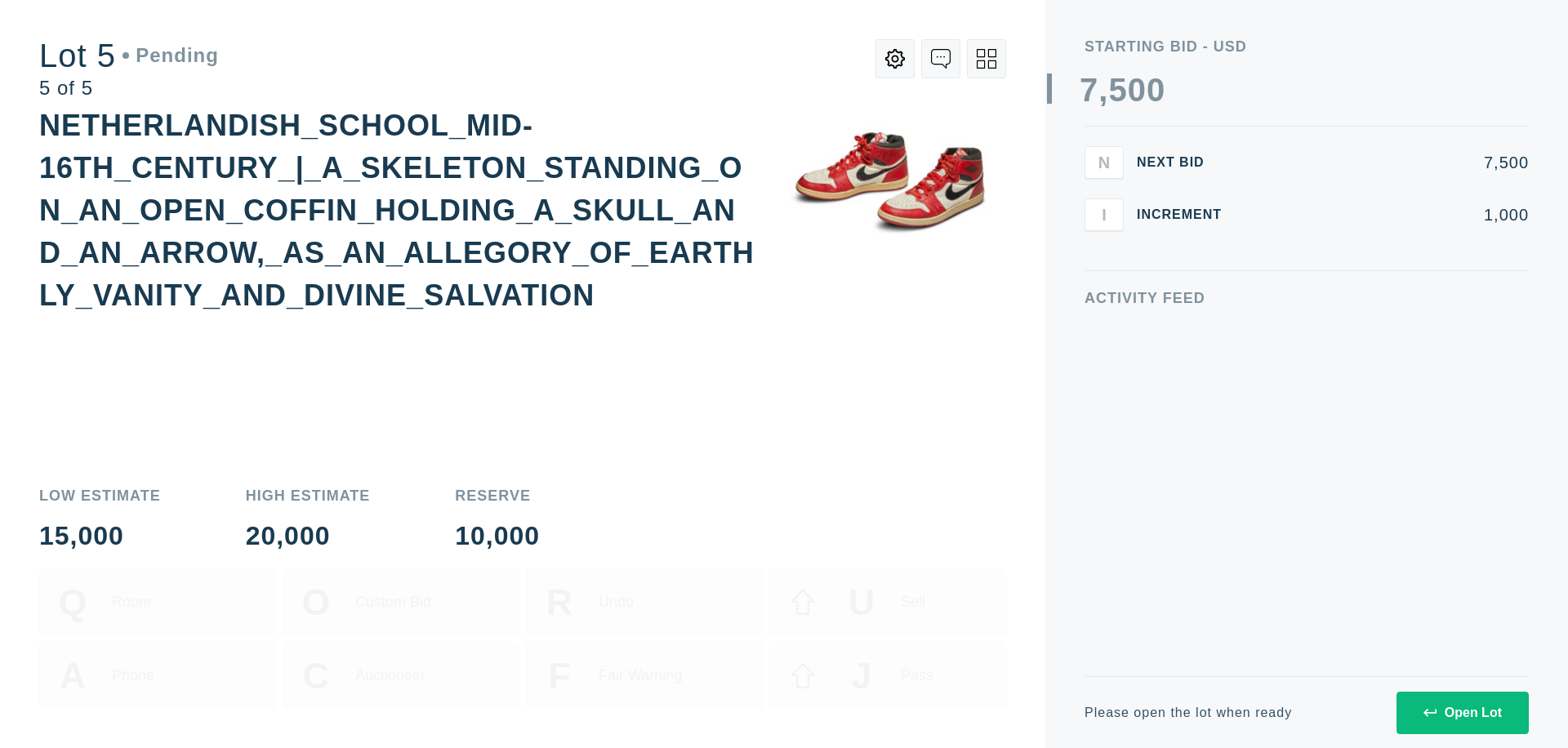
click at [1462, 712] on div "Open Lot" at bounding box center [1462, 713] width 78 height 15
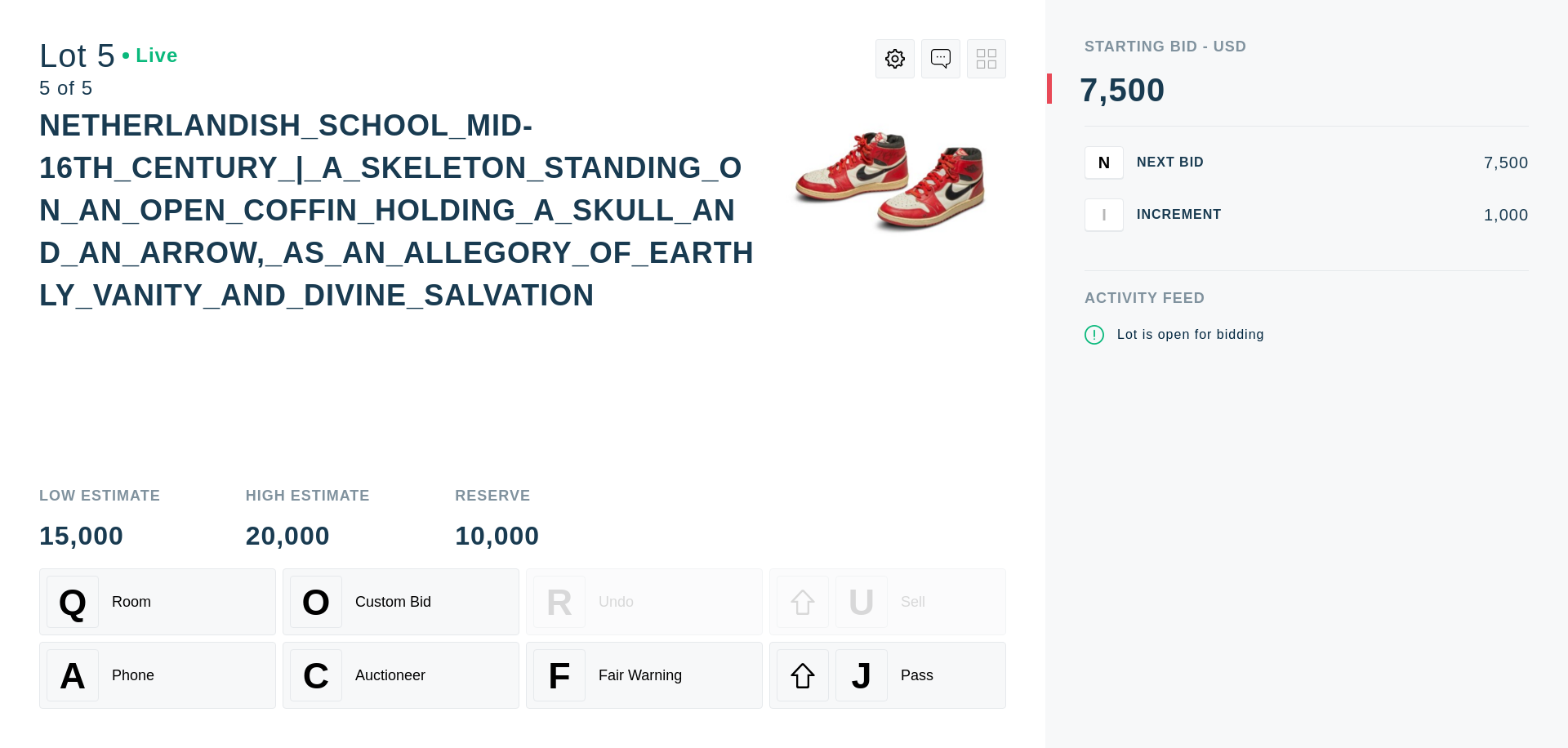
click at [157, 601] on div "Q Room" at bounding box center [157, 602] width 222 height 53
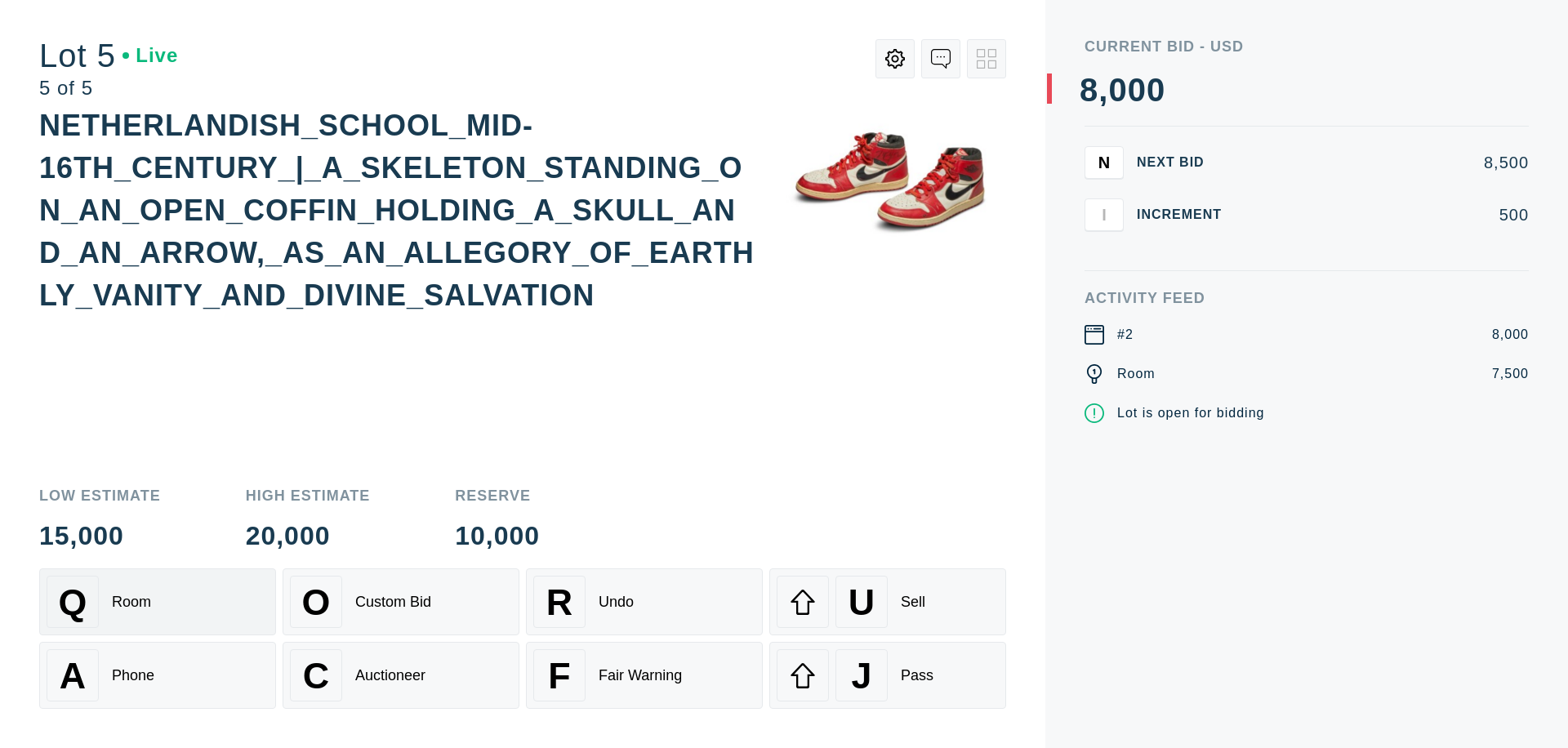
click at [157, 601] on div "Q Room" at bounding box center [157, 602] width 222 height 53
click at [888, 601] on div "U Sell" at bounding box center [888, 602] width 222 height 53
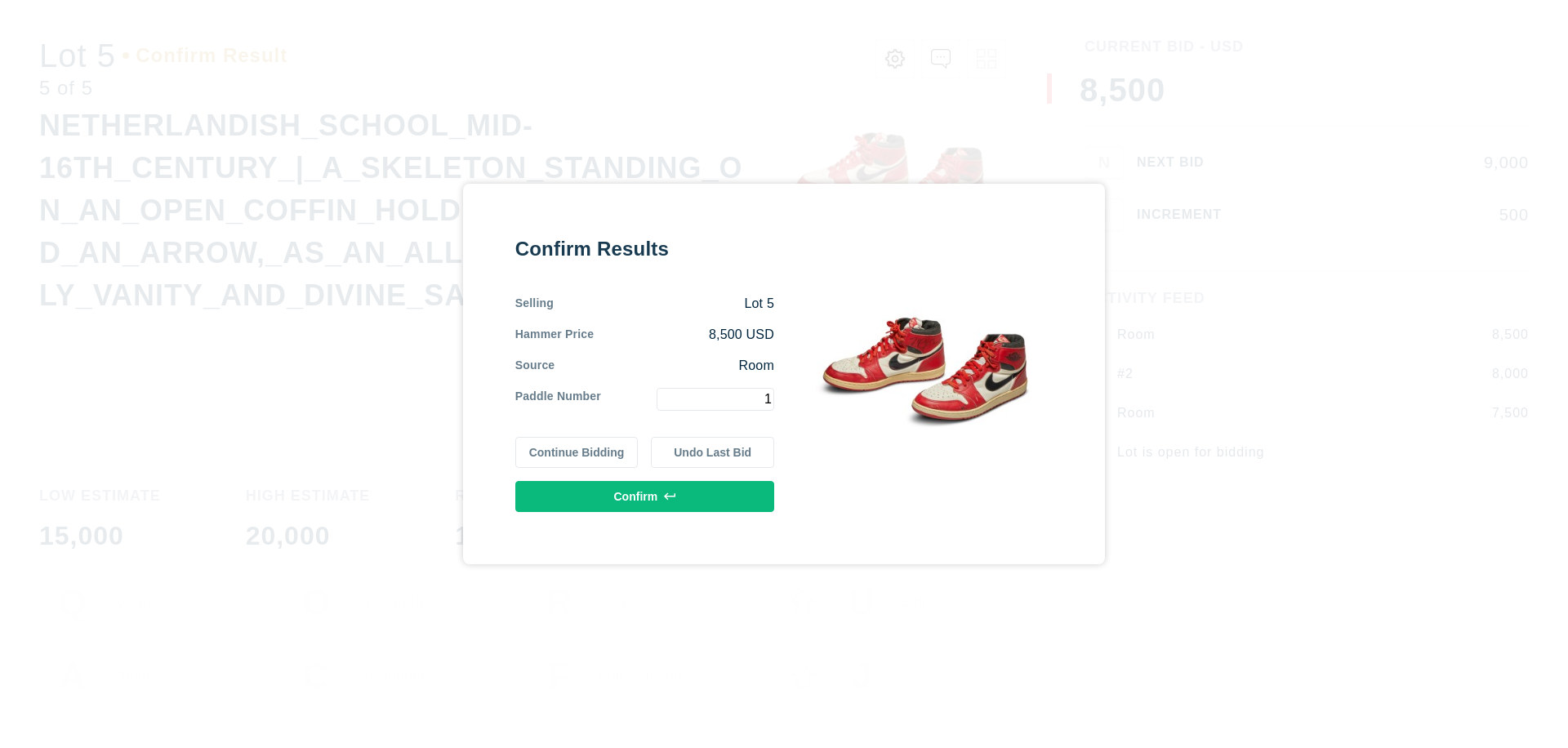
type input "1"
click at [645, 496] on button "Confirm" at bounding box center [644, 496] width 259 height 31
